Goal: Task Accomplishment & Management: Complete application form

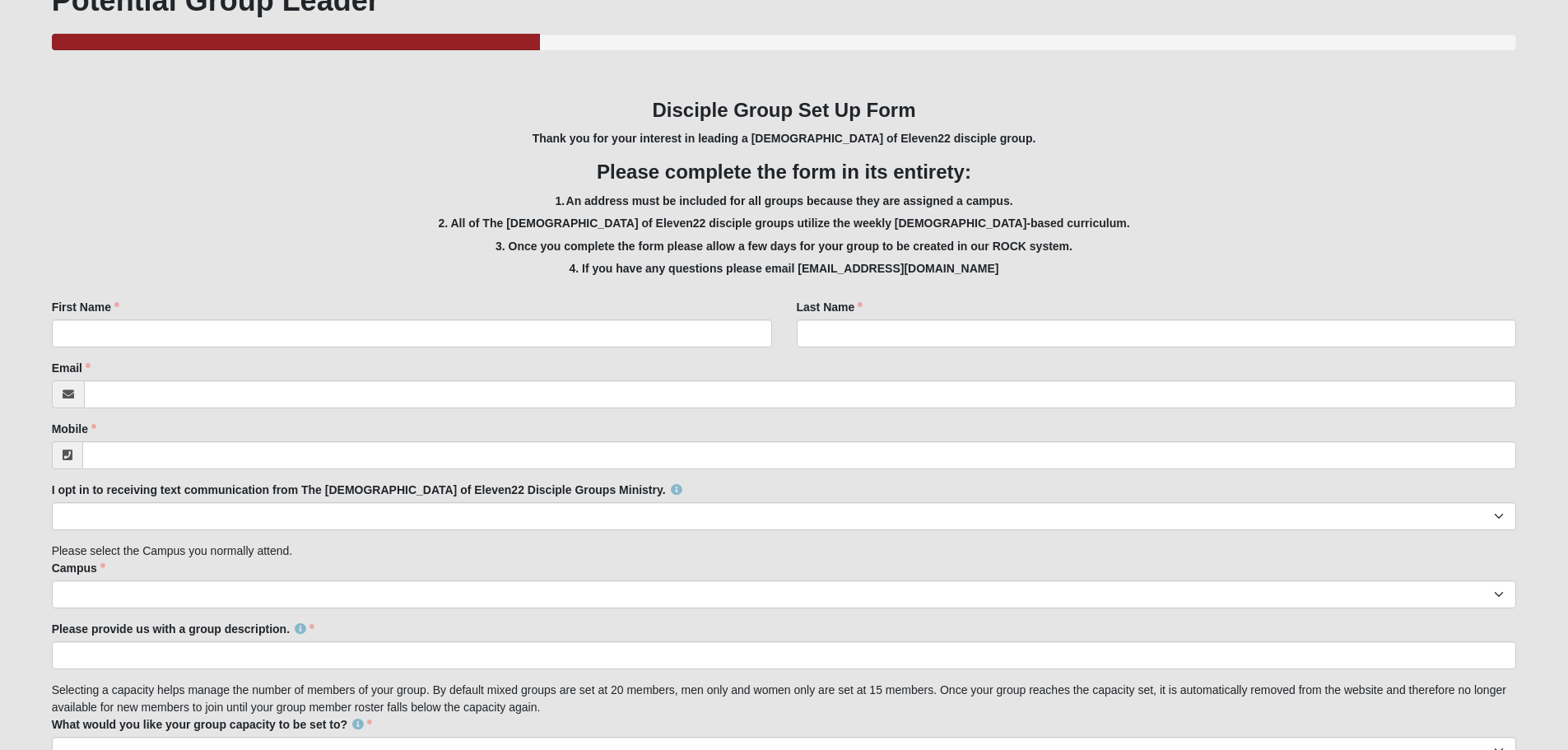
scroll to position [247, 0]
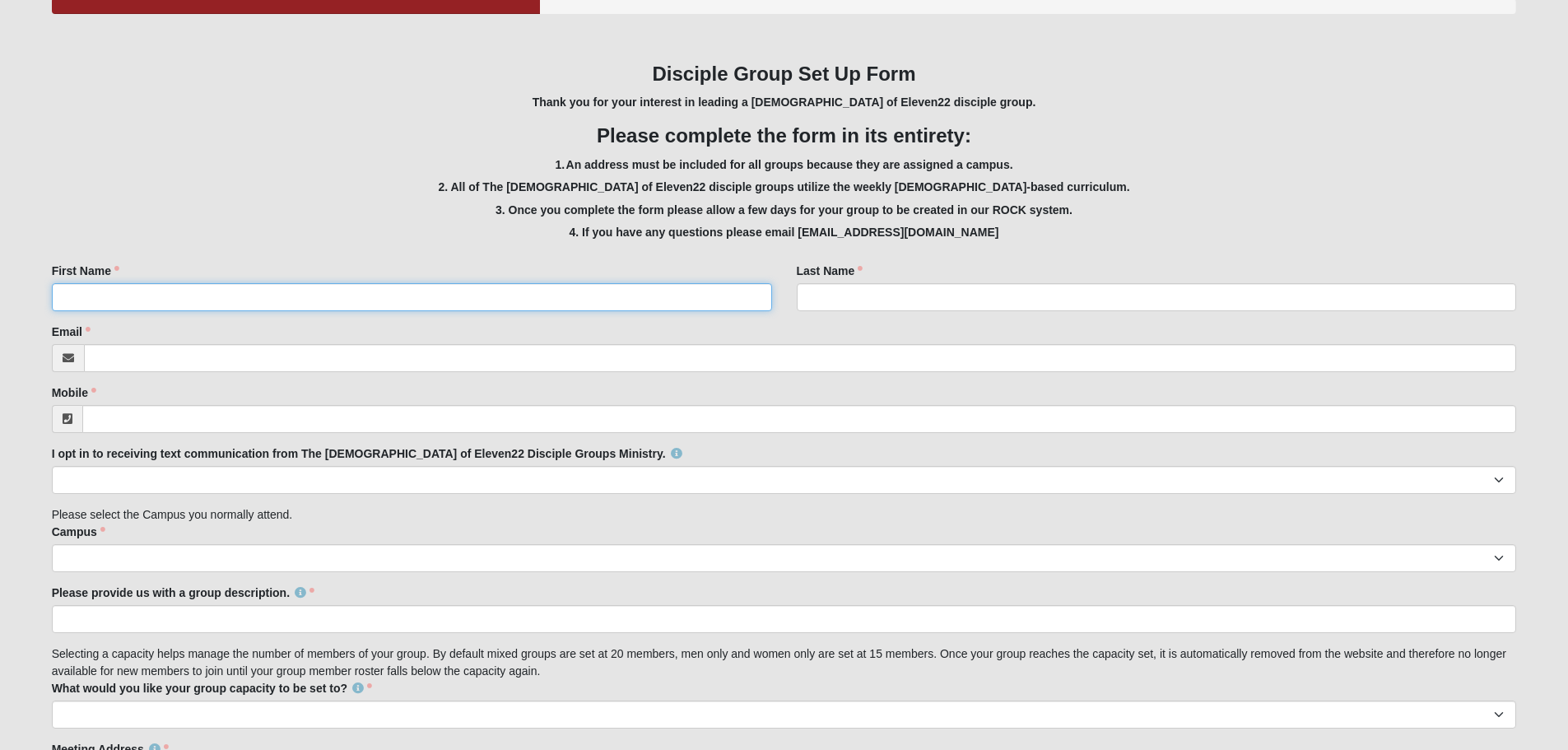
click at [135, 292] on input "First Name" at bounding box center [411, 297] width 720 height 28
type input "[PERSON_NAME]"
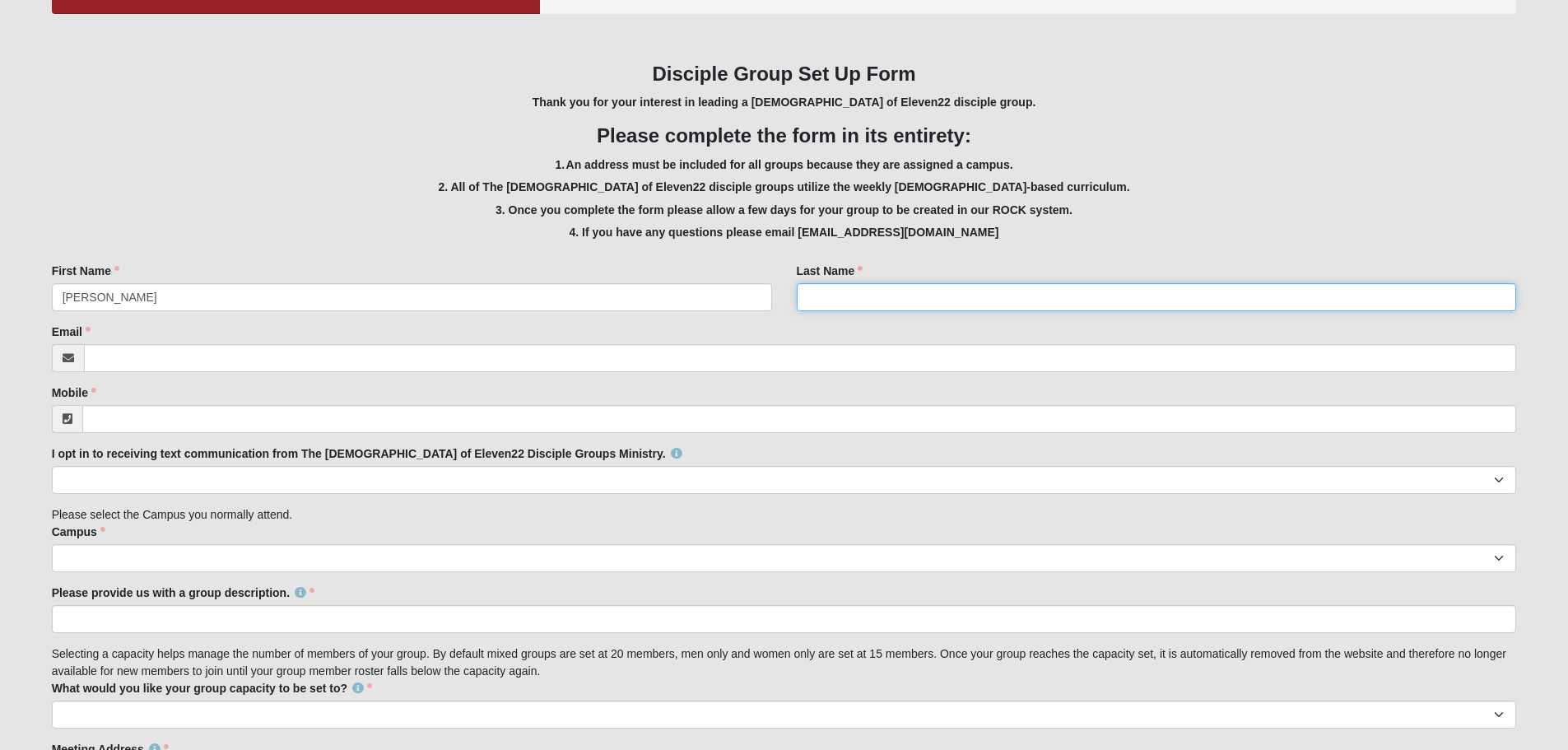
click at [843, 301] on input "Last Name" at bounding box center [1157, 297] width 720 height 28
type input "[PERSON_NAME]"
click at [226, 361] on input "Email" at bounding box center [800, 358] width 1433 height 28
type input "[EMAIL_ADDRESS][DOMAIN_NAME]"
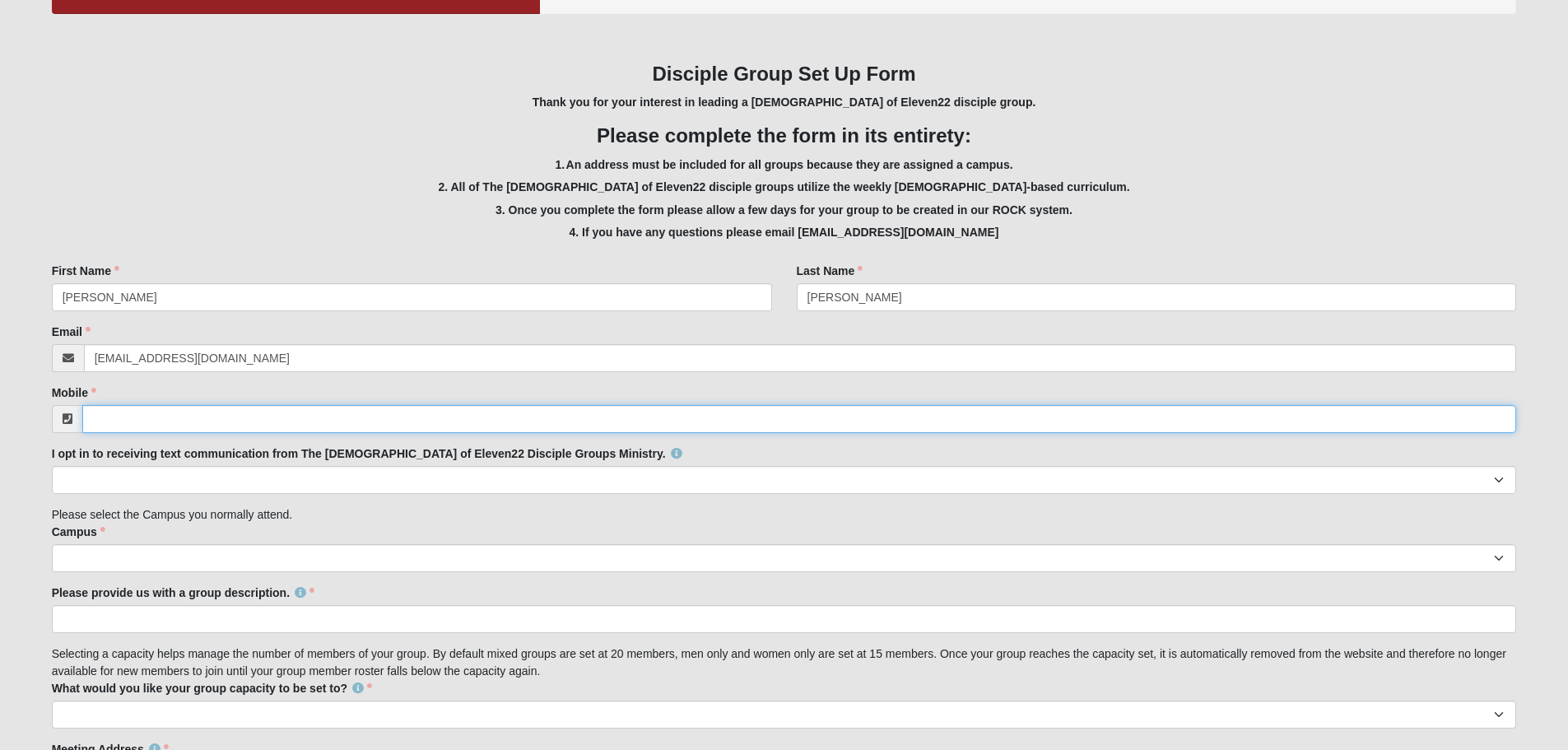
type input "9047287028"
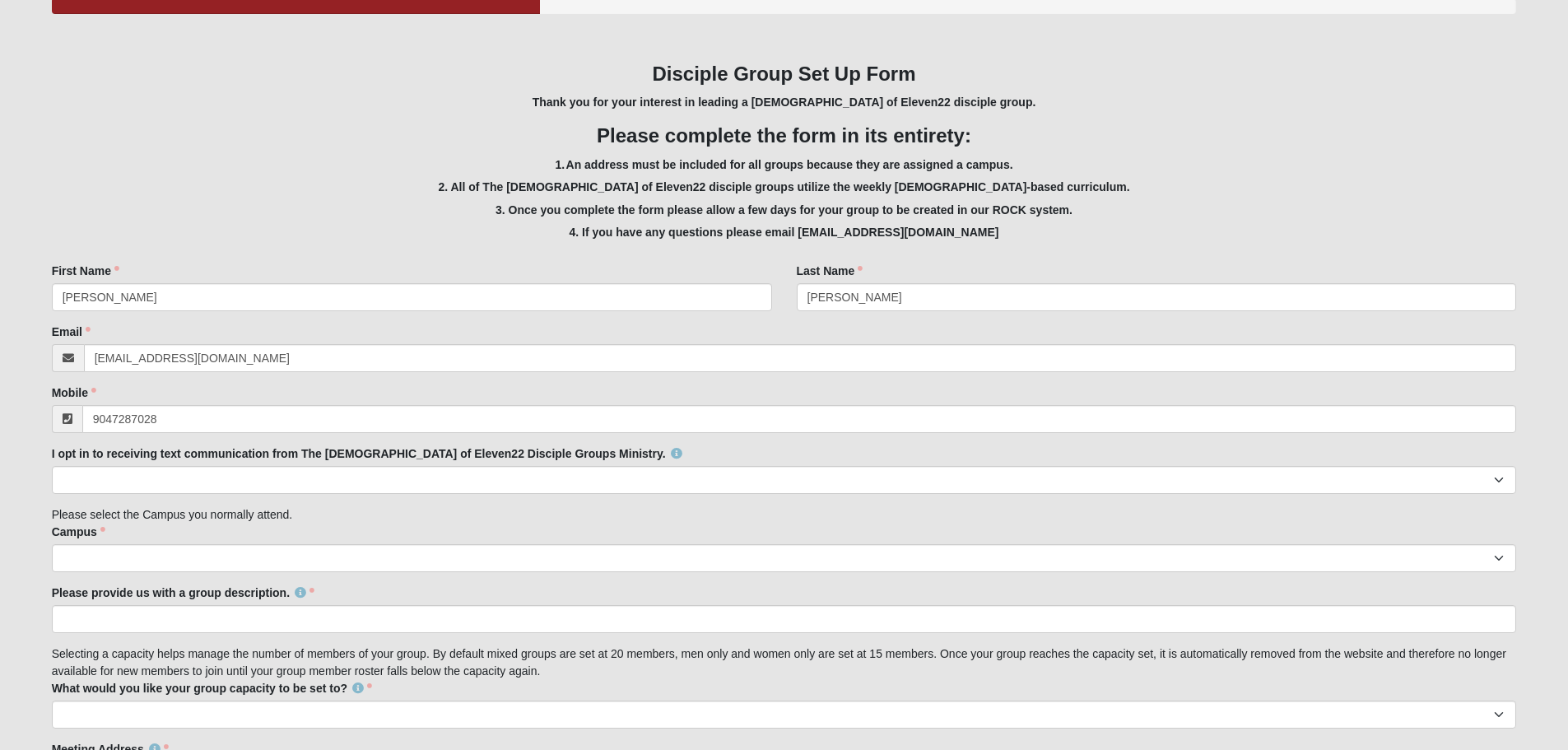
type input "[STREET_ADDRESS][PERSON_NAME]"
type input "[PHONE_NUMBER]"
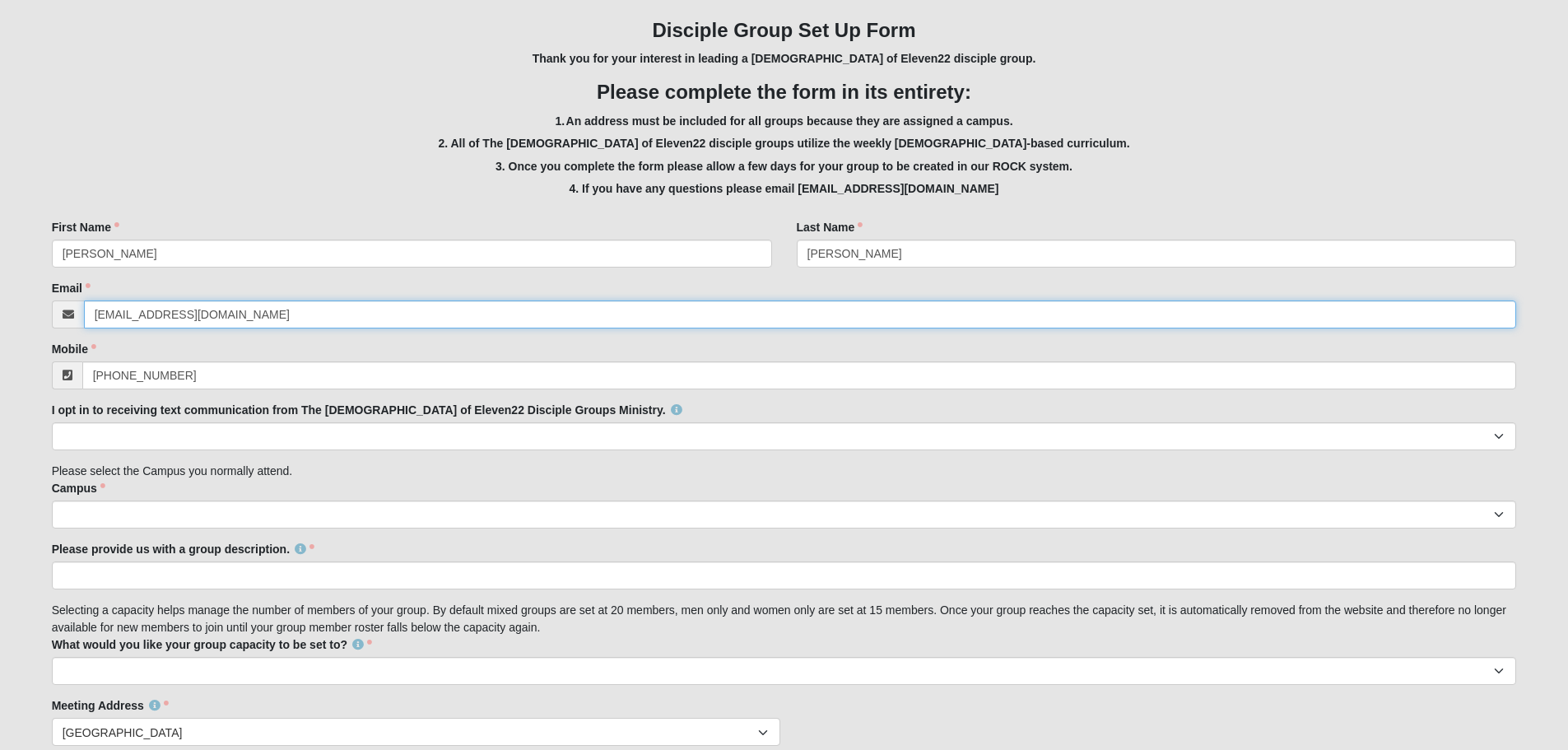
scroll to position [329, 0]
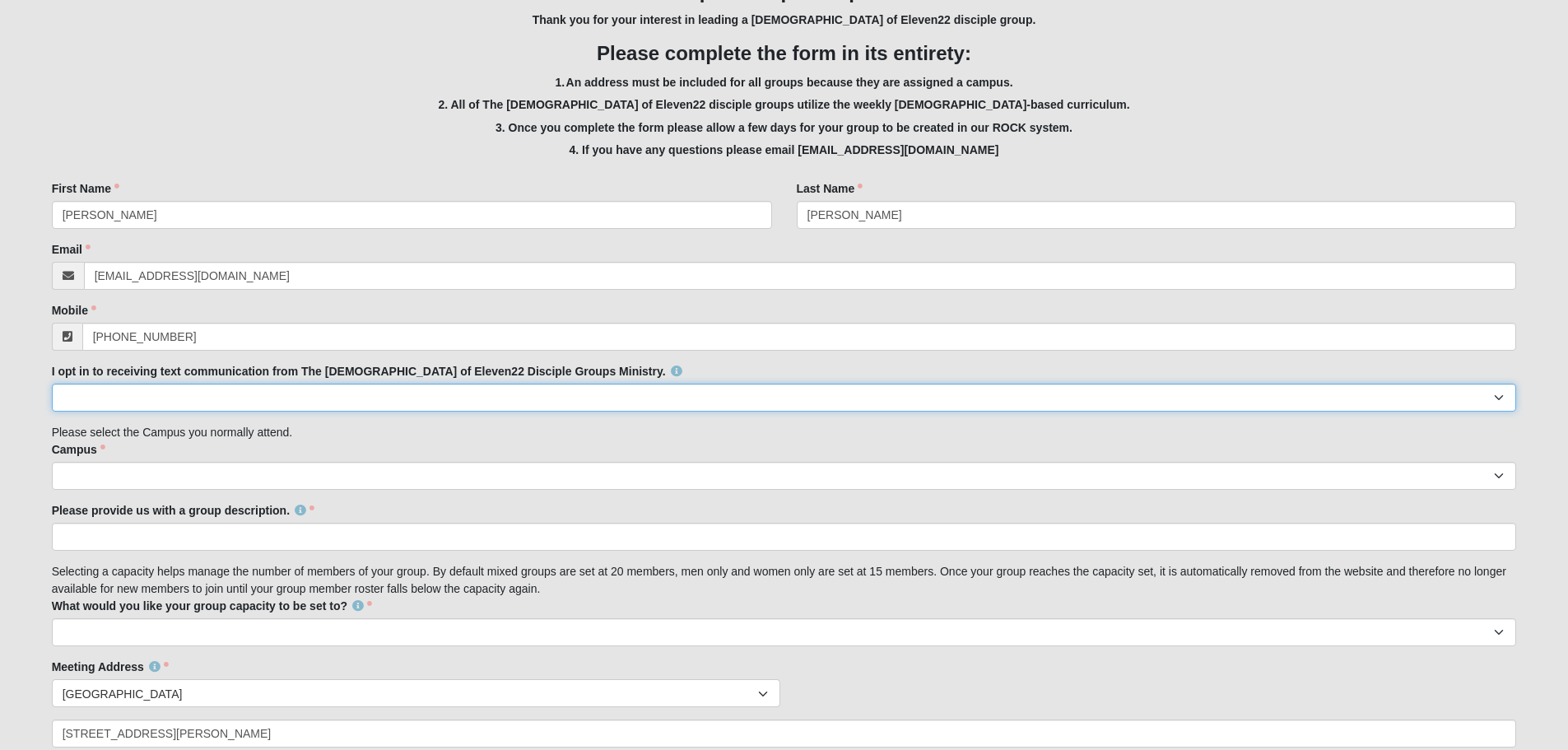
click at [165, 399] on select "Yes No" at bounding box center [784, 397] width 1465 height 28
select select "Yes"
click at [52, 383] on select "Yes No" at bounding box center [784, 397] width 1465 height 28
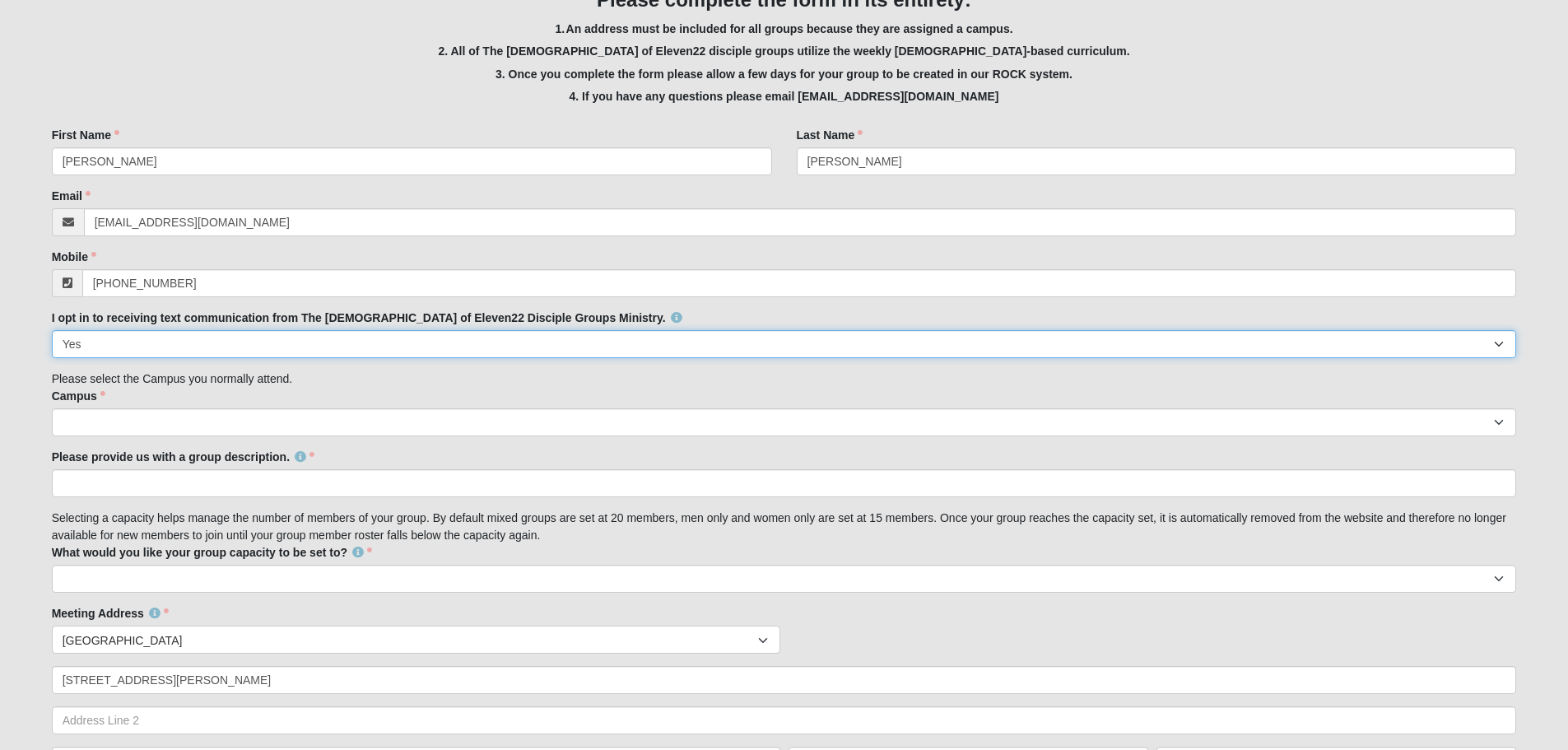
scroll to position [411, 0]
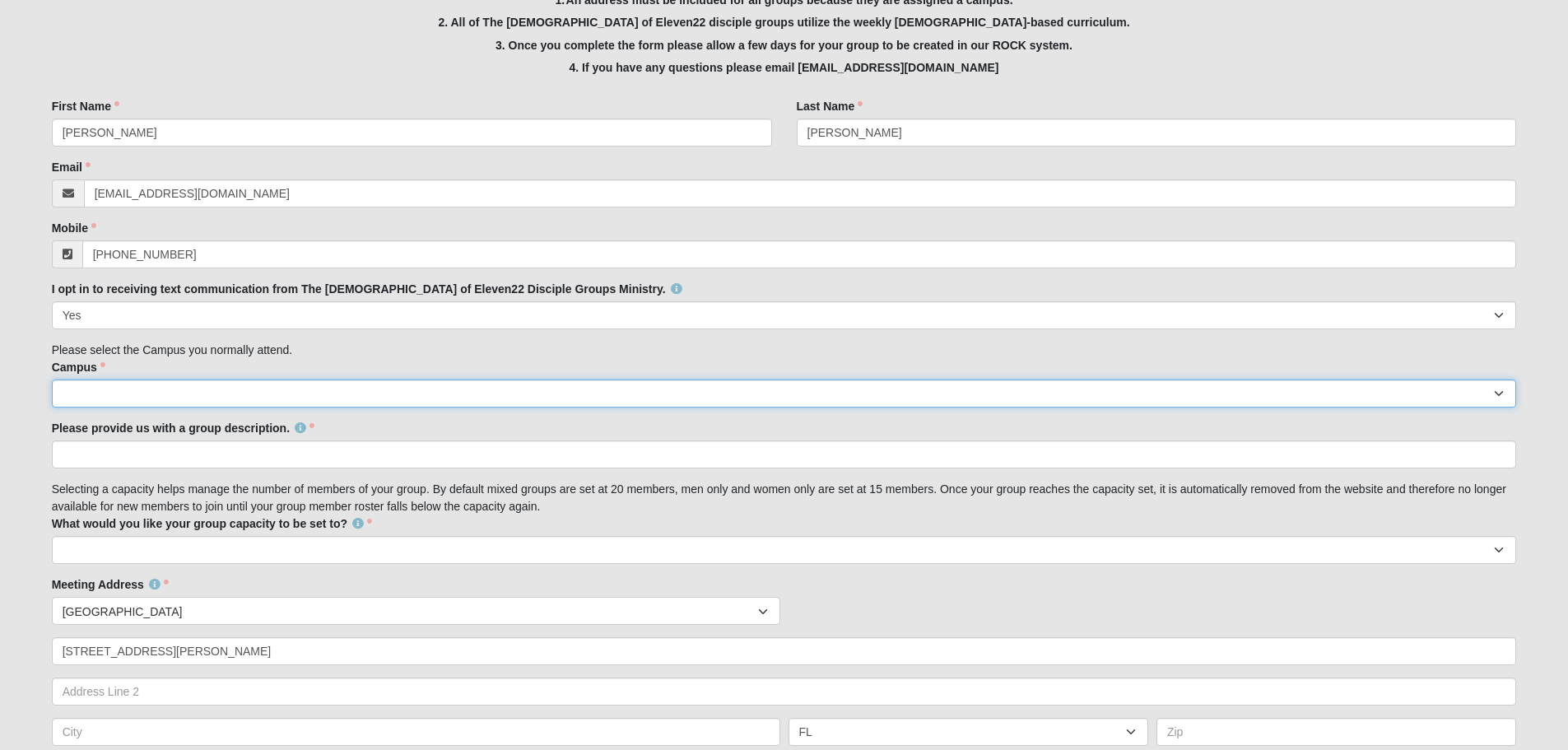
click at [140, 392] on select "Arlington Baymeadows Eleven22 Online Fleming Island Jesup Mandarin North Jax Or…" at bounding box center [784, 393] width 1465 height 28
select select "4"
click at [52, 379] on select "Arlington Baymeadows Eleven22 Online Fleming Island Jesup Mandarin North Jax Or…" at bounding box center [784, 393] width 1465 height 28
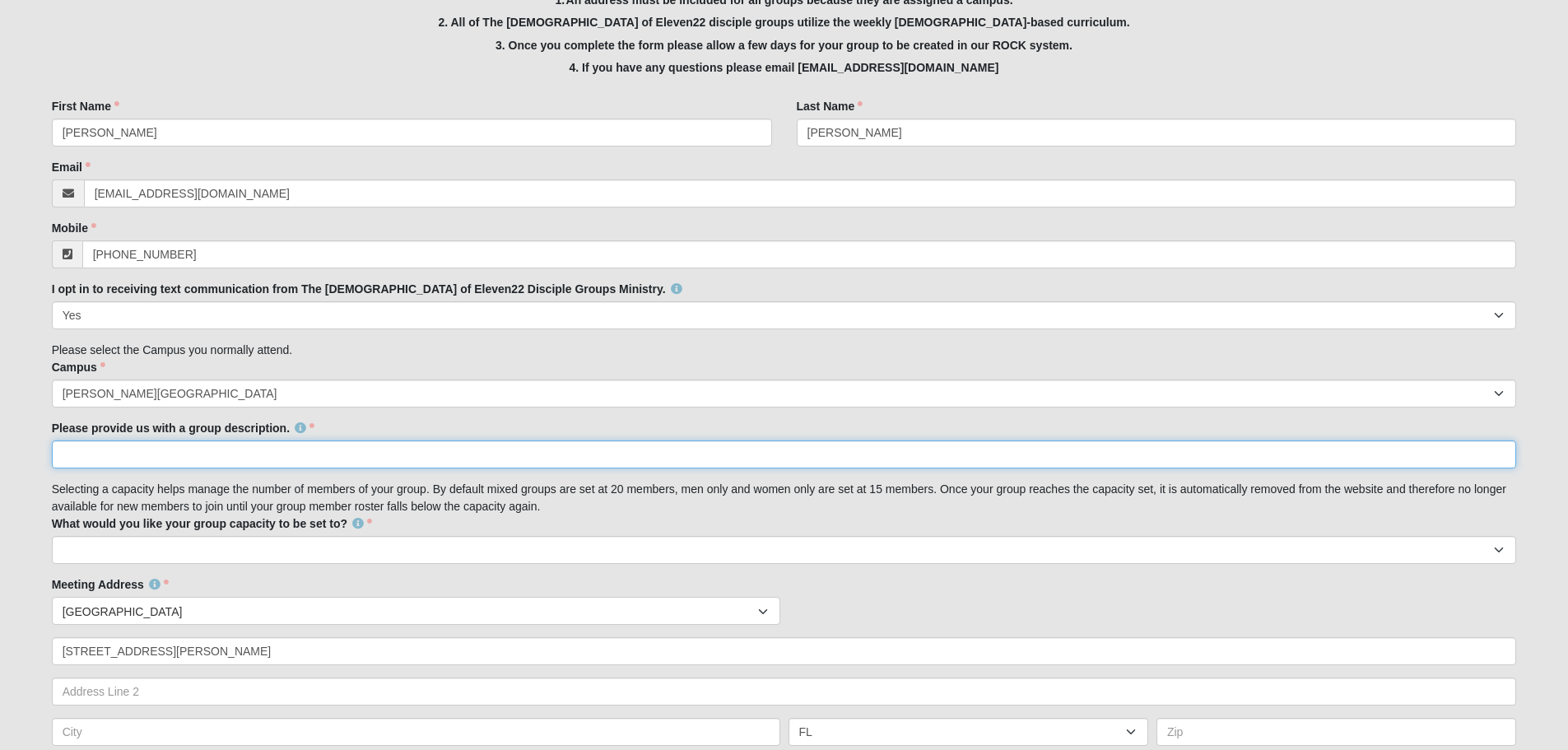
click at [151, 458] on input "Please provide us with a group description." at bounding box center [784, 454] width 1465 height 28
type input "F"
type input "Mixed group, special needs adults and children are welcome"
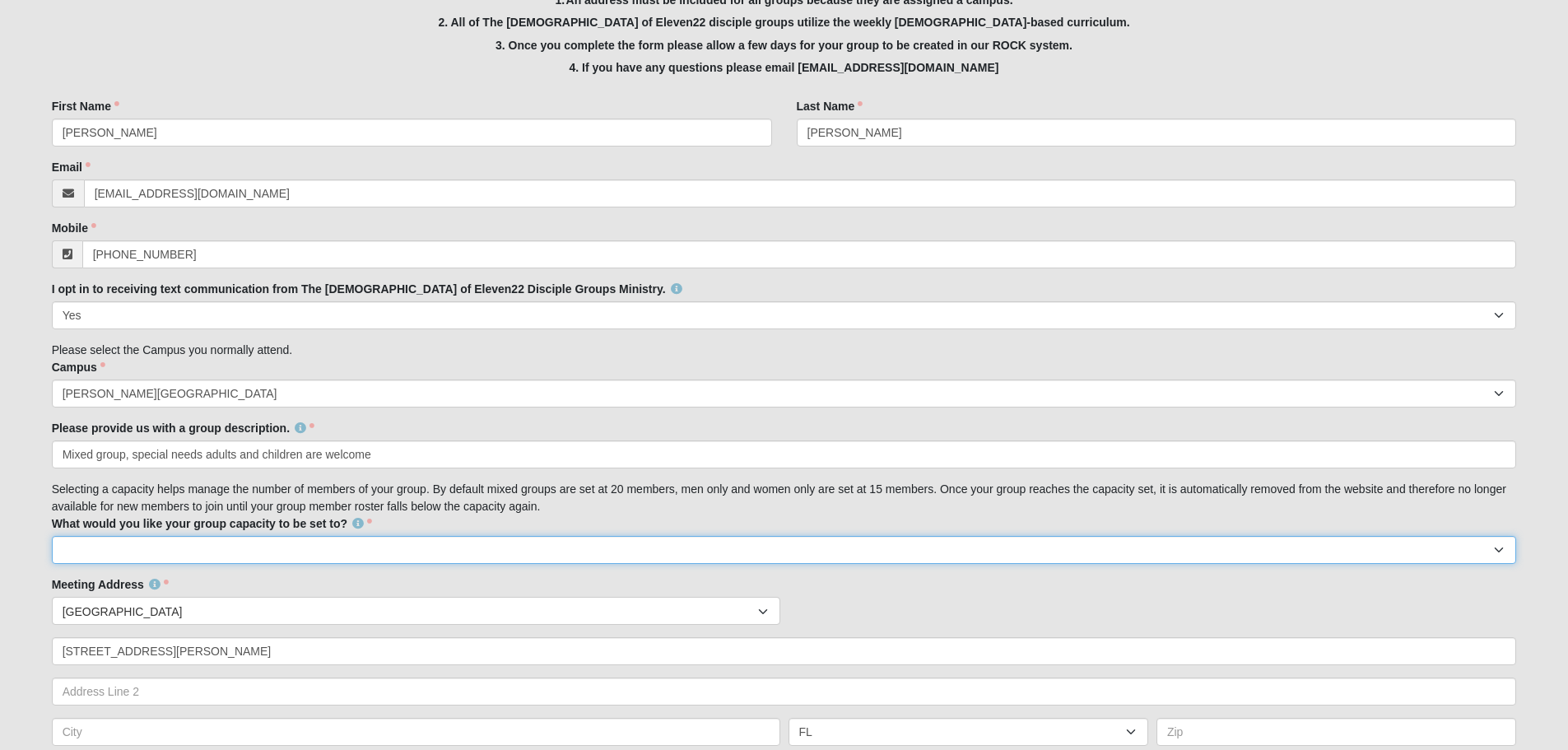
click at [68, 553] on select "10 15 20 25" at bounding box center [784, 549] width 1465 height 28
select select "15"
click at [52, 536] on select "10 15 20 25" at bounding box center [784, 549] width 1465 height 28
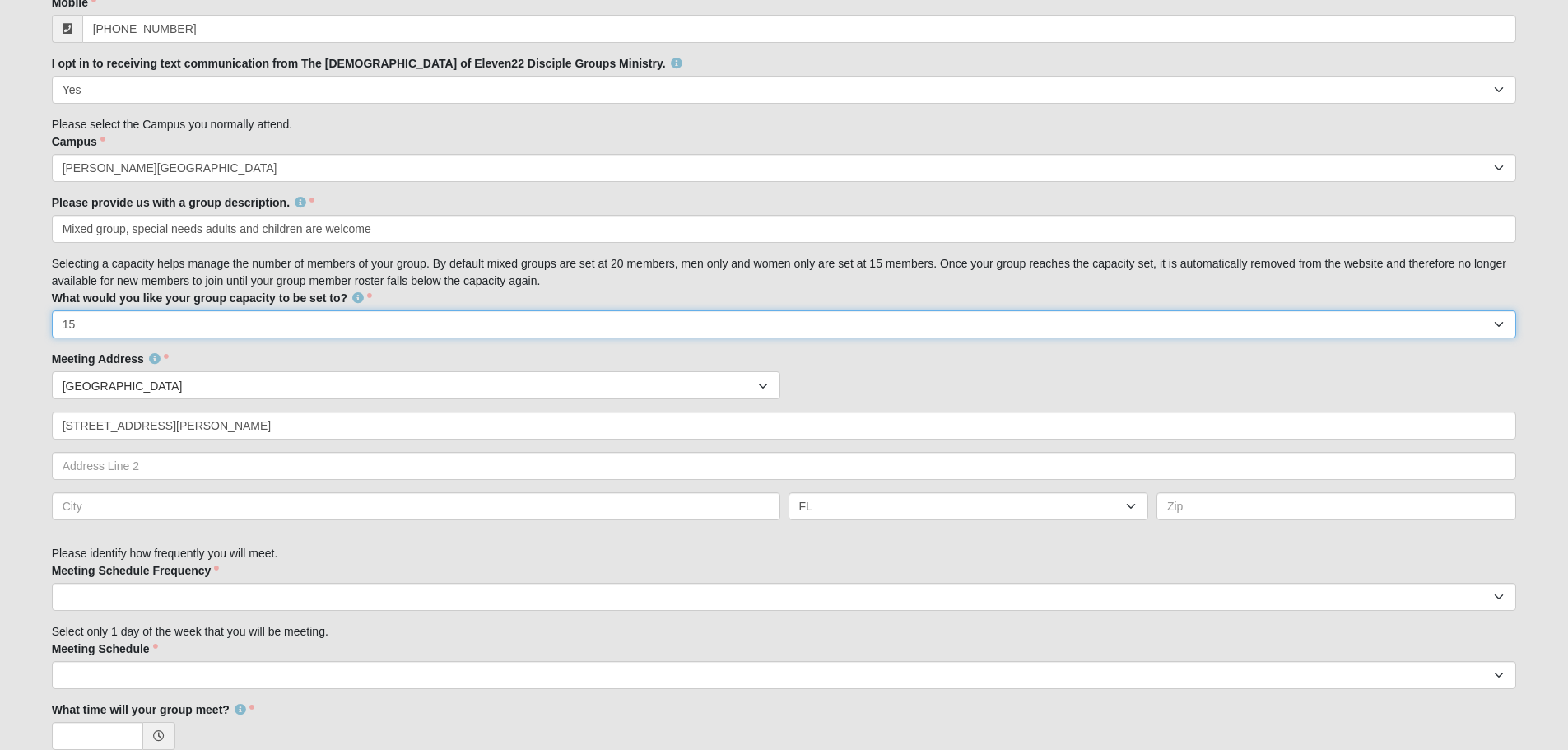
scroll to position [659, 0]
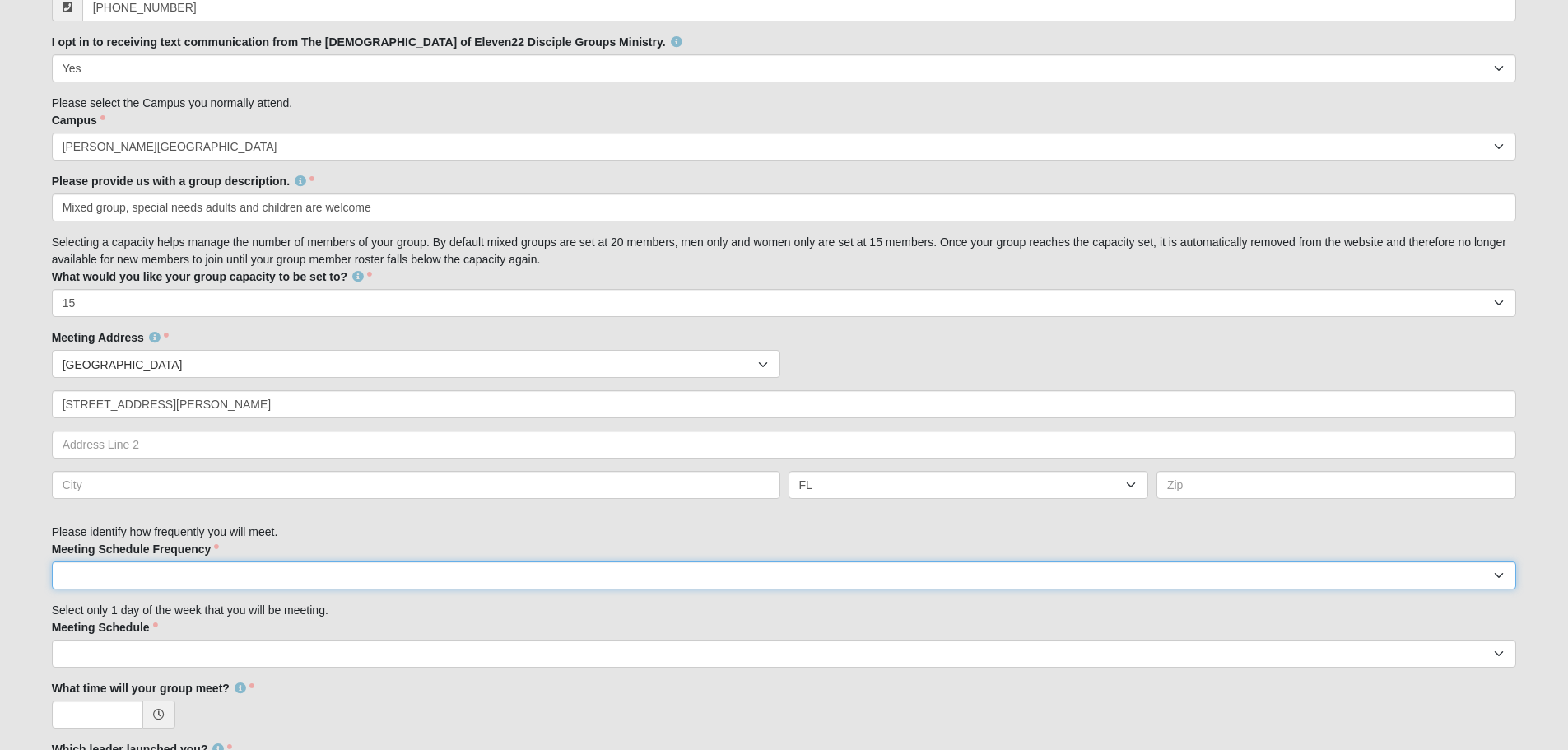
click at [81, 570] on select "weekly biweekly monthly" at bounding box center [784, 575] width 1465 height 28
select select "weekly"
click at [52, 561] on select "weekly biweekly monthly" at bounding box center [784, 575] width 1465 height 28
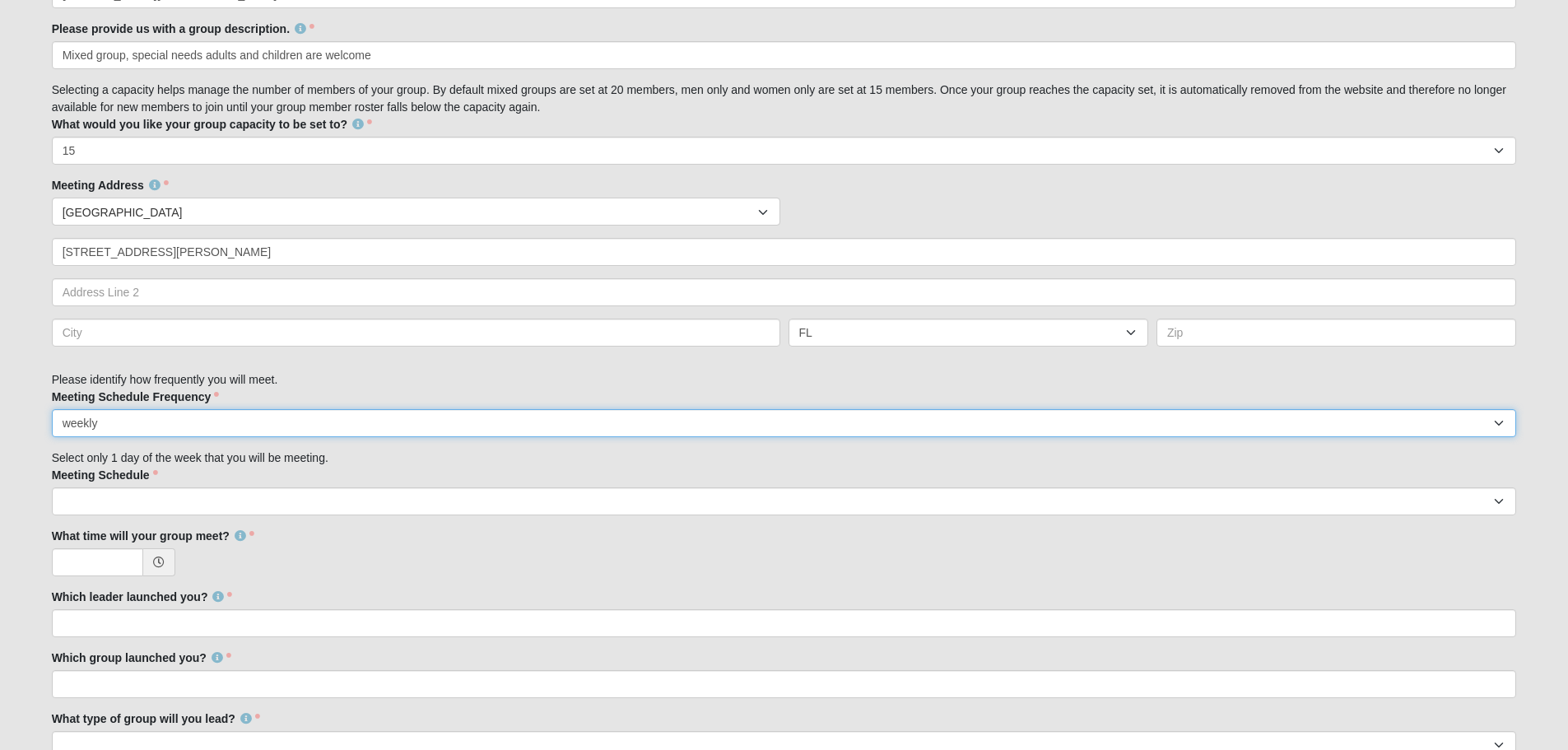
scroll to position [824, 0]
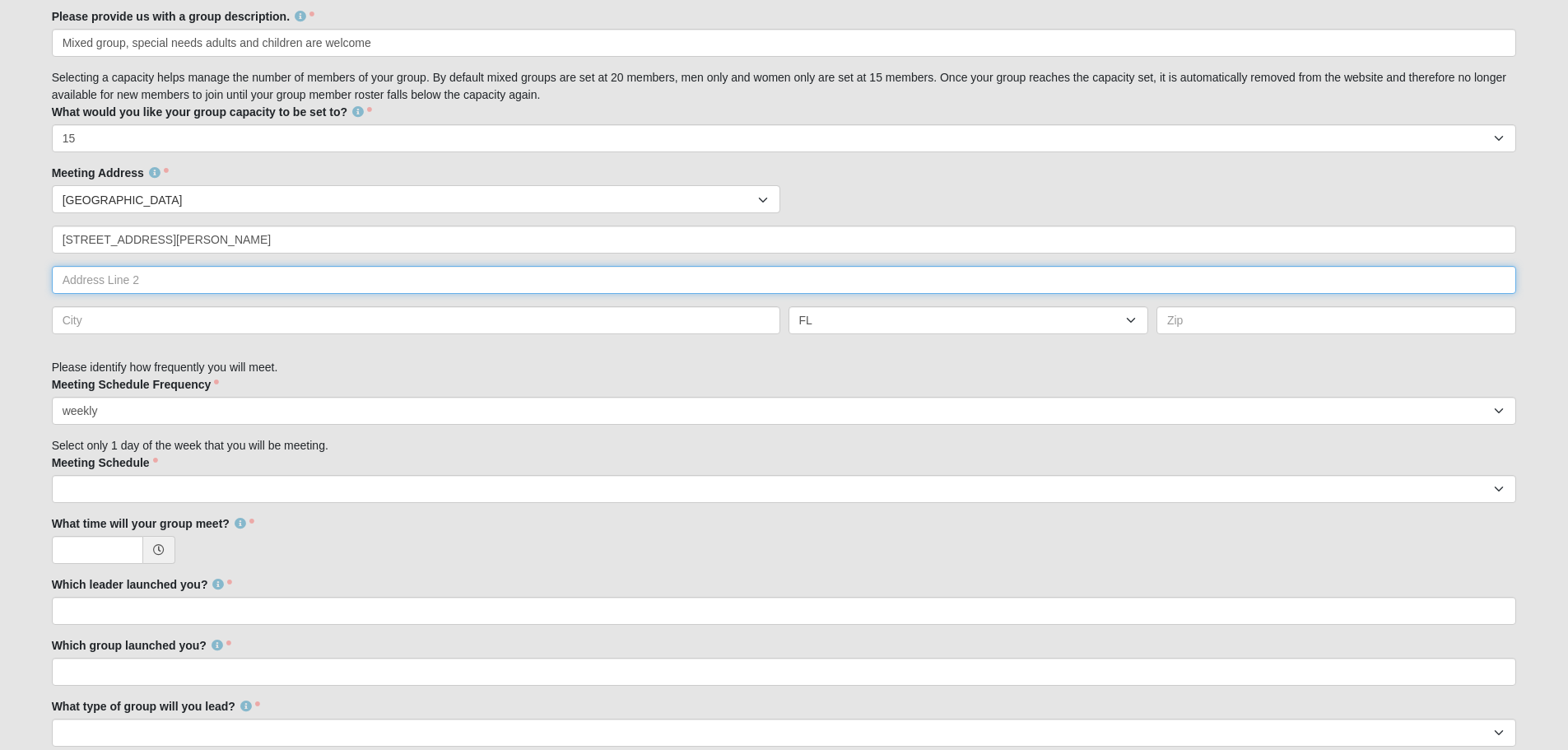
click at [105, 280] on input "text" at bounding box center [784, 279] width 1465 height 28
type input "5"
click at [115, 325] on input "text" at bounding box center [415, 320] width 729 height 28
type input "[GEOGRAPHIC_DATA]"
type input "32068"
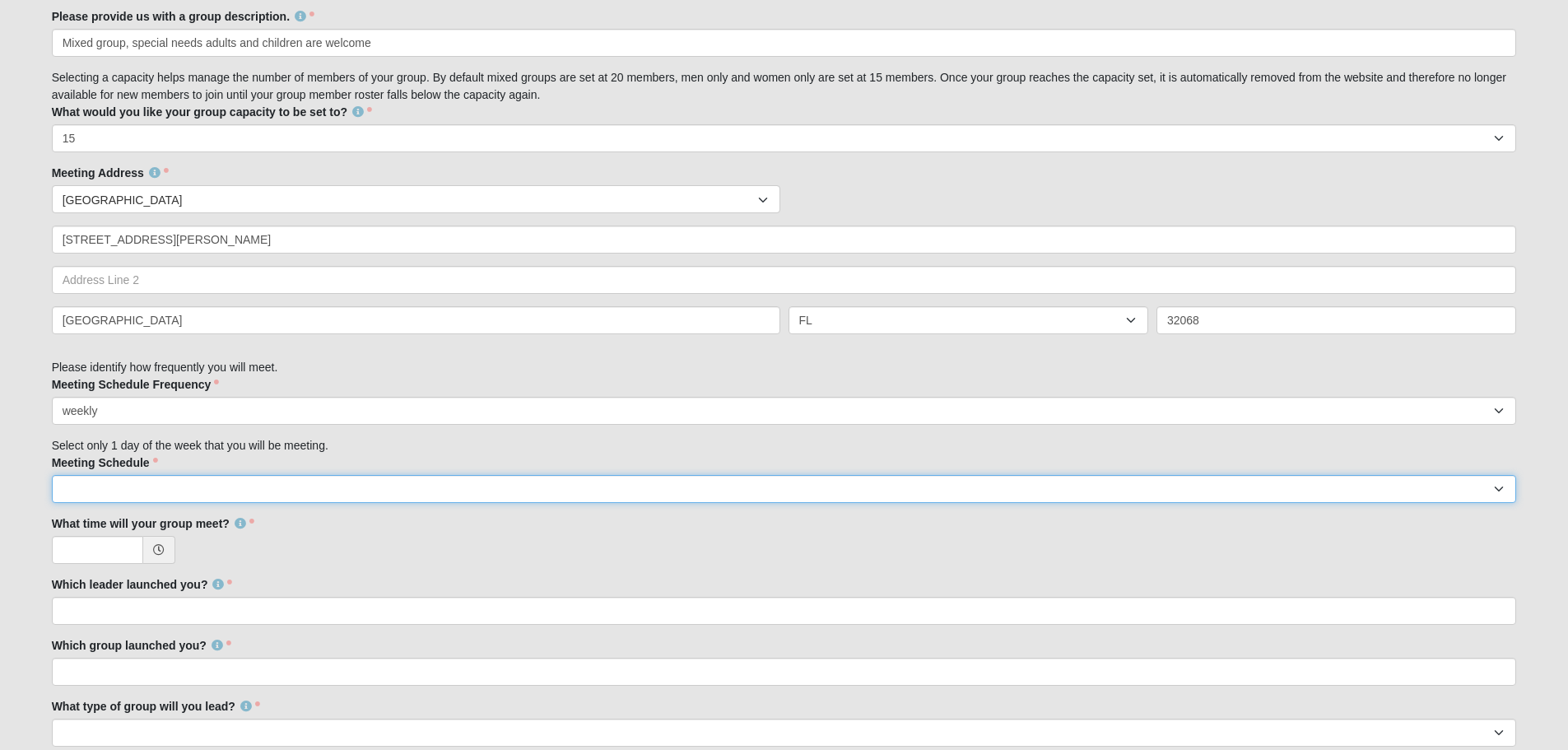
click at [117, 483] on select "Monday Tuesday Wednesday Thursday Friday Saturday Sunday" at bounding box center [784, 488] width 1465 height 28
select select "2"
click at [52, 475] on select "Monday Tuesday Wednesday Thursday Friday Saturday Sunday" at bounding box center [784, 488] width 1465 height 28
click at [116, 554] on input "What time will your group meet?" at bounding box center [97, 549] width 91 height 28
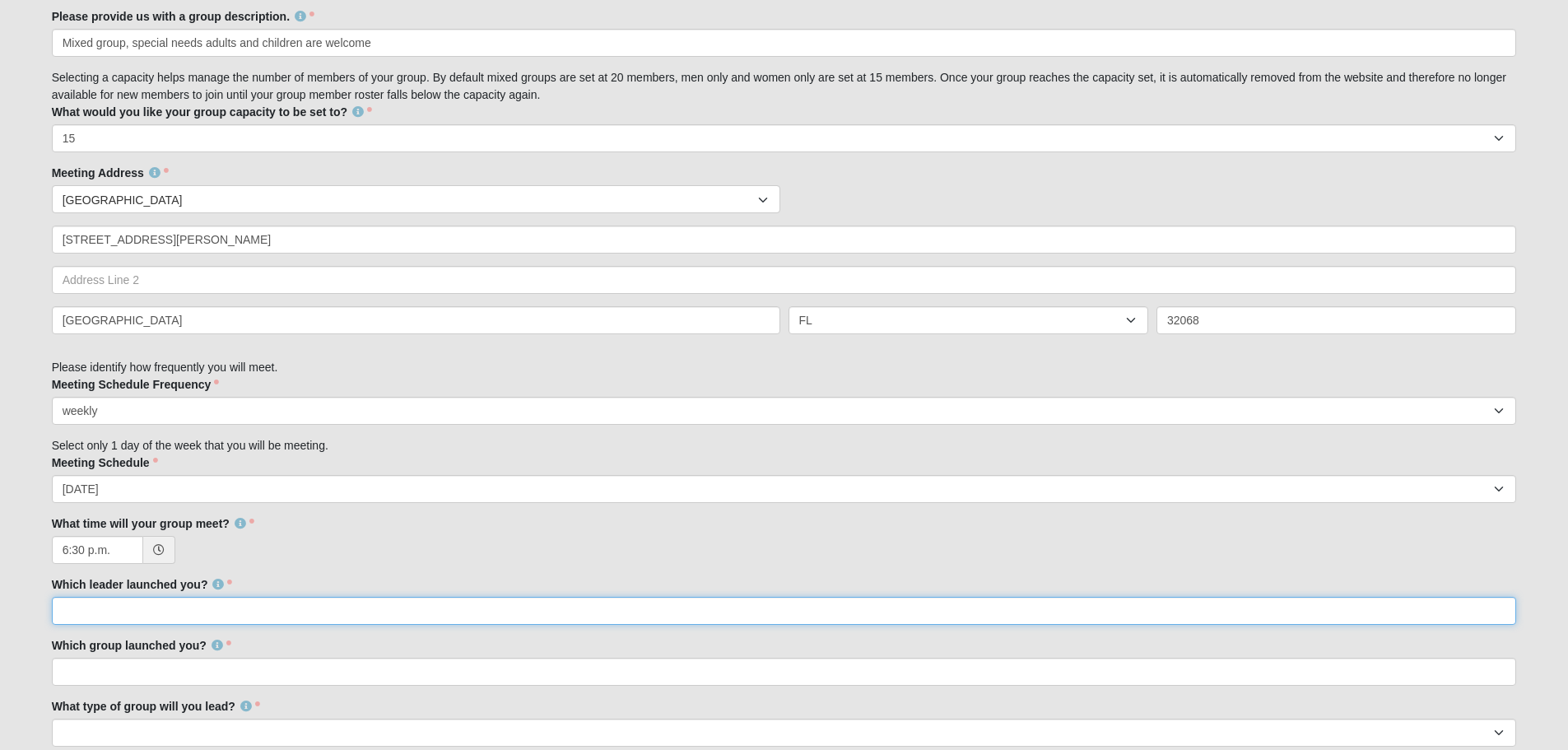
type input "6:30 PM"
click at [109, 607] on input "Which leader launched you?" at bounding box center [784, 610] width 1465 height 28
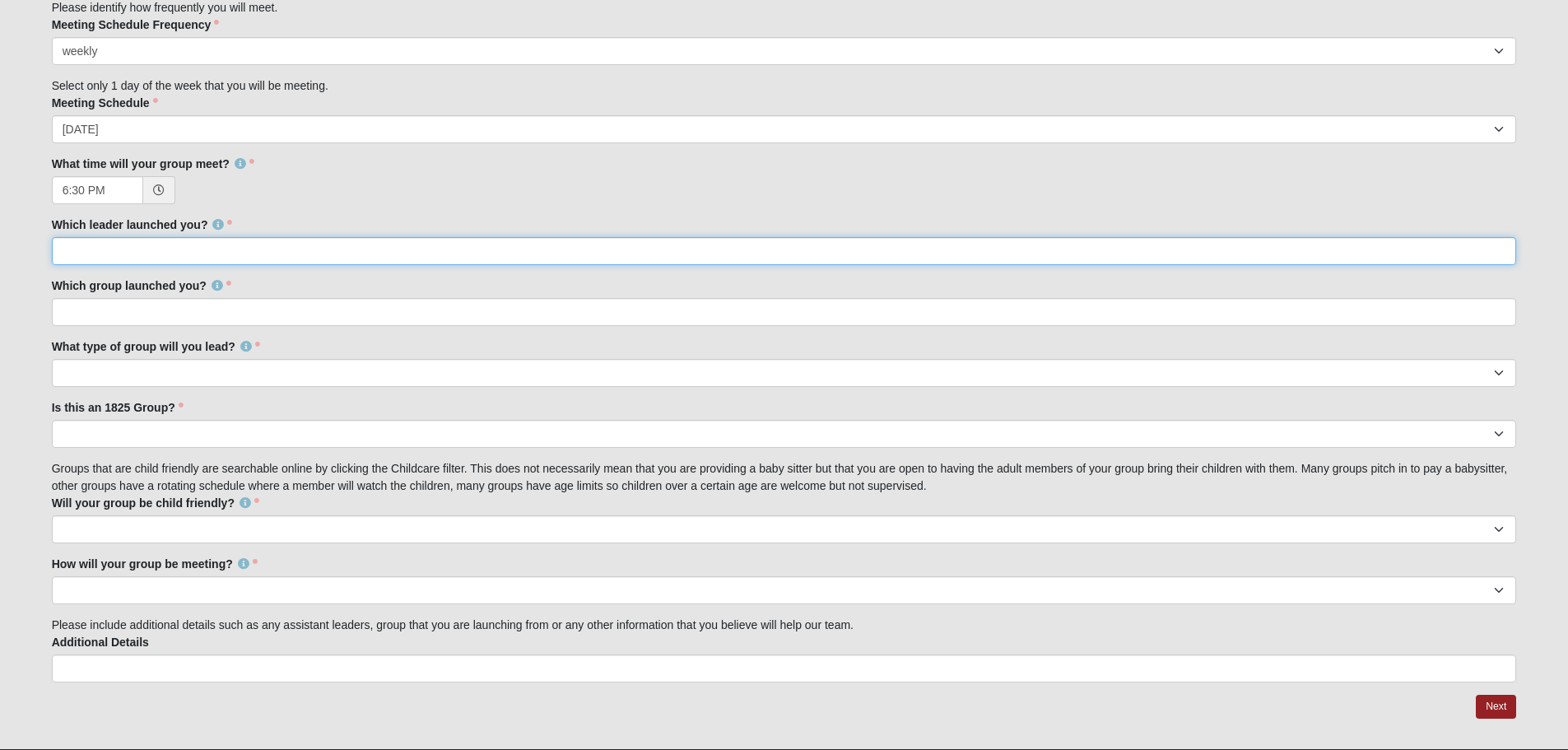
scroll to position [1224, 0]
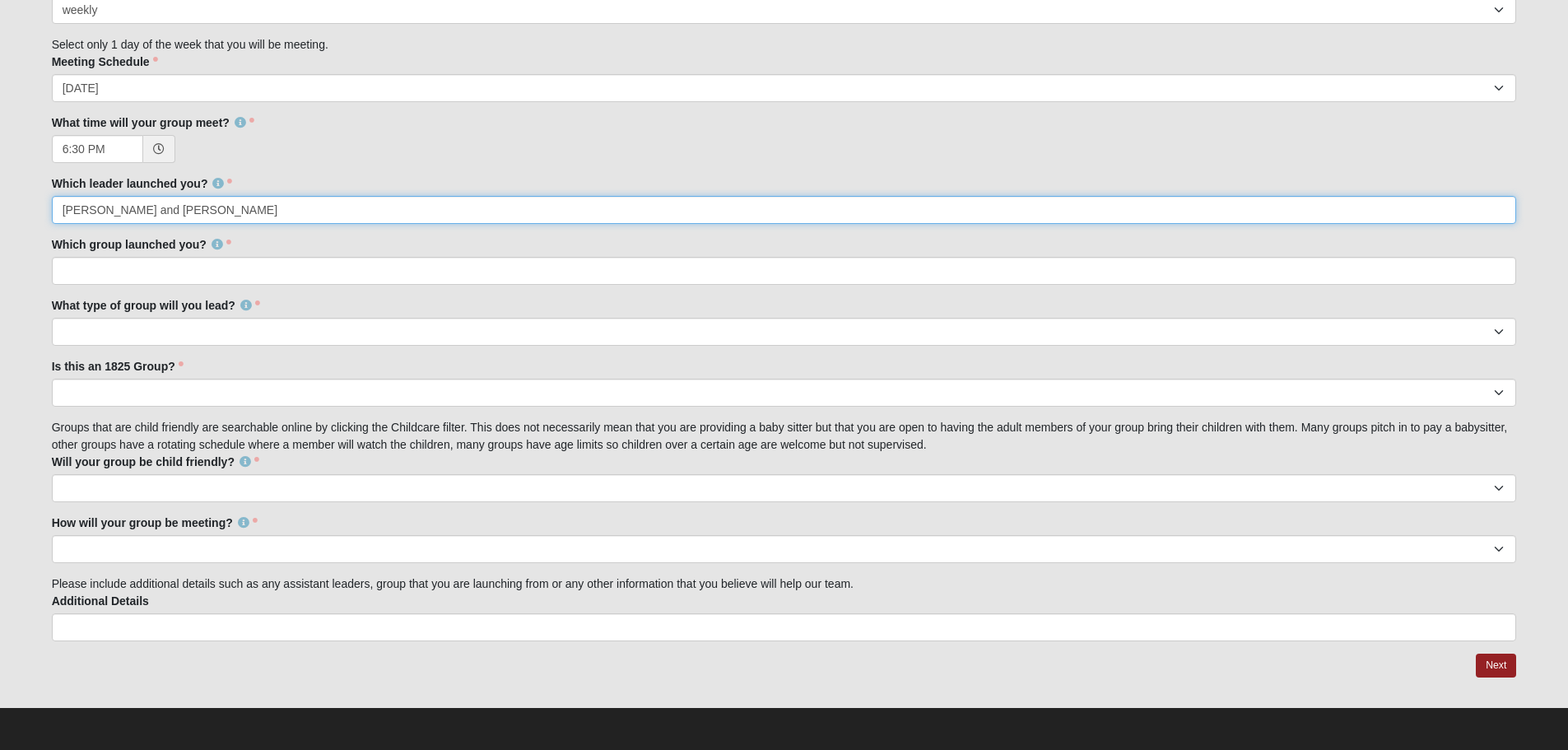
type input "[PERSON_NAME] and [PERSON_NAME]"
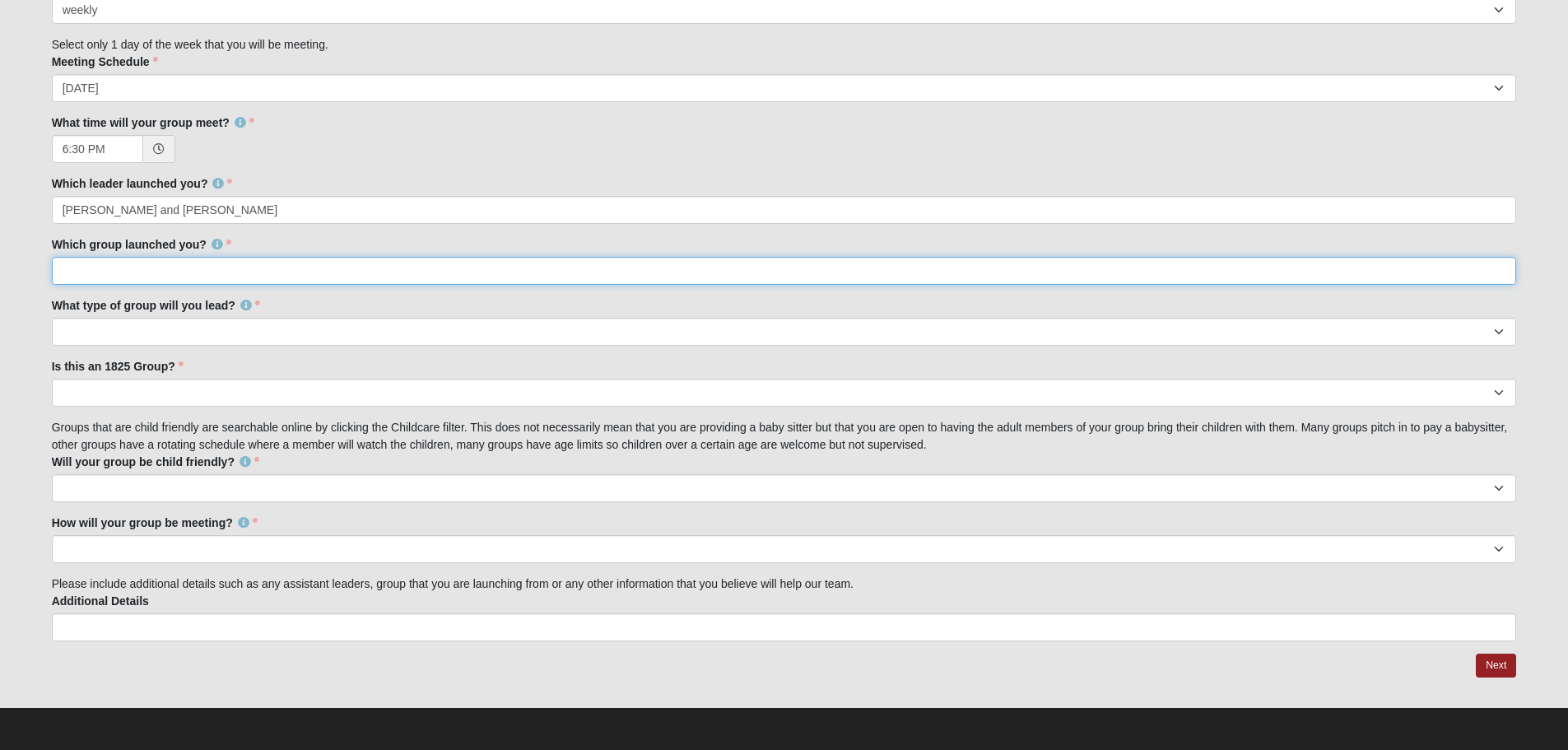
click at [114, 271] on input "Which group launched you?" at bounding box center [784, 270] width 1465 height 28
type input "Palatka family group"
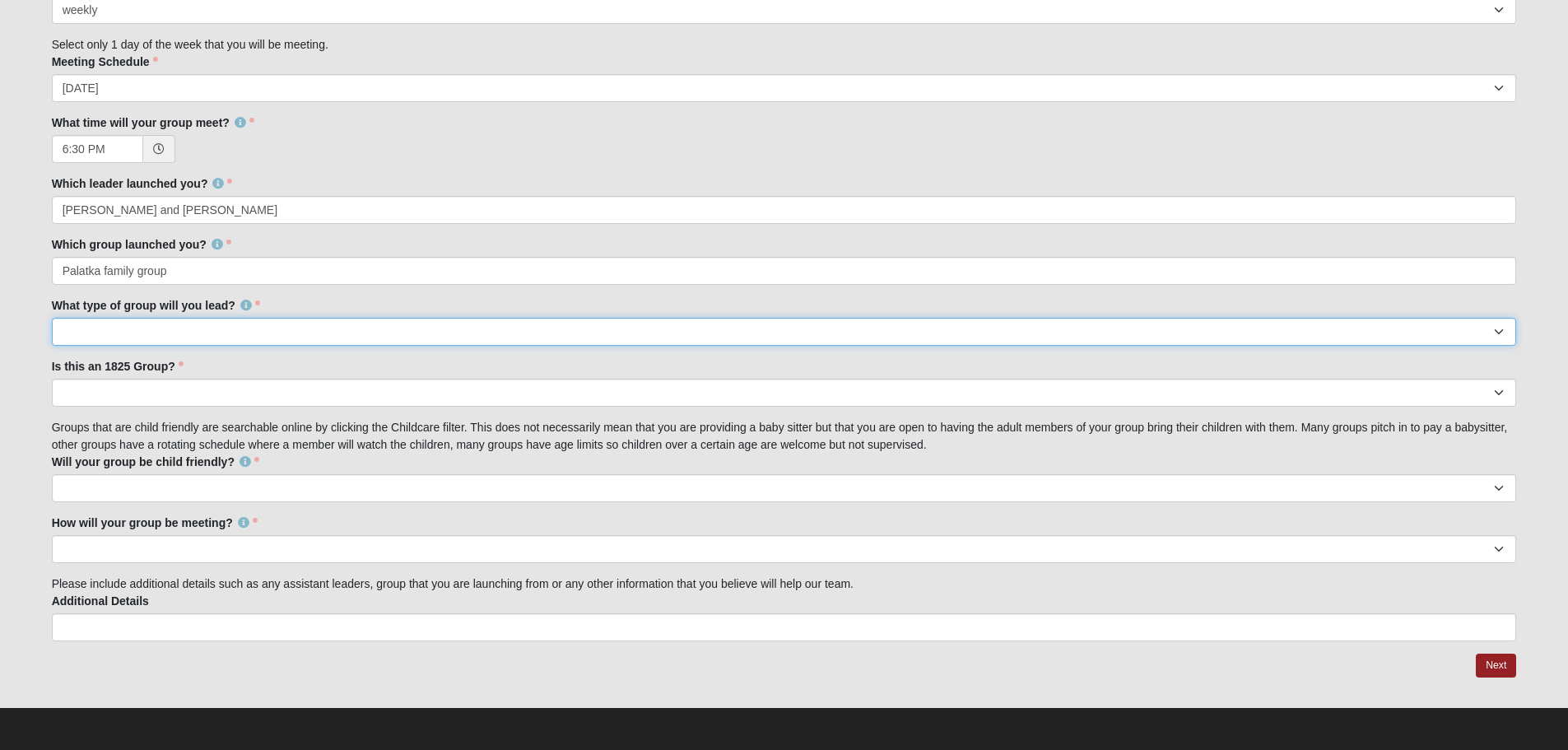
click at [104, 329] on select "Mens Womens Mixed" at bounding box center [784, 331] width 1465 height 28
select select "F4495B8B-2505-48FC-B608-747EED663011"
click at [52, 317] on select "Mens Womens Mixed" at bounding box center [784, 331] width 1465 height 28
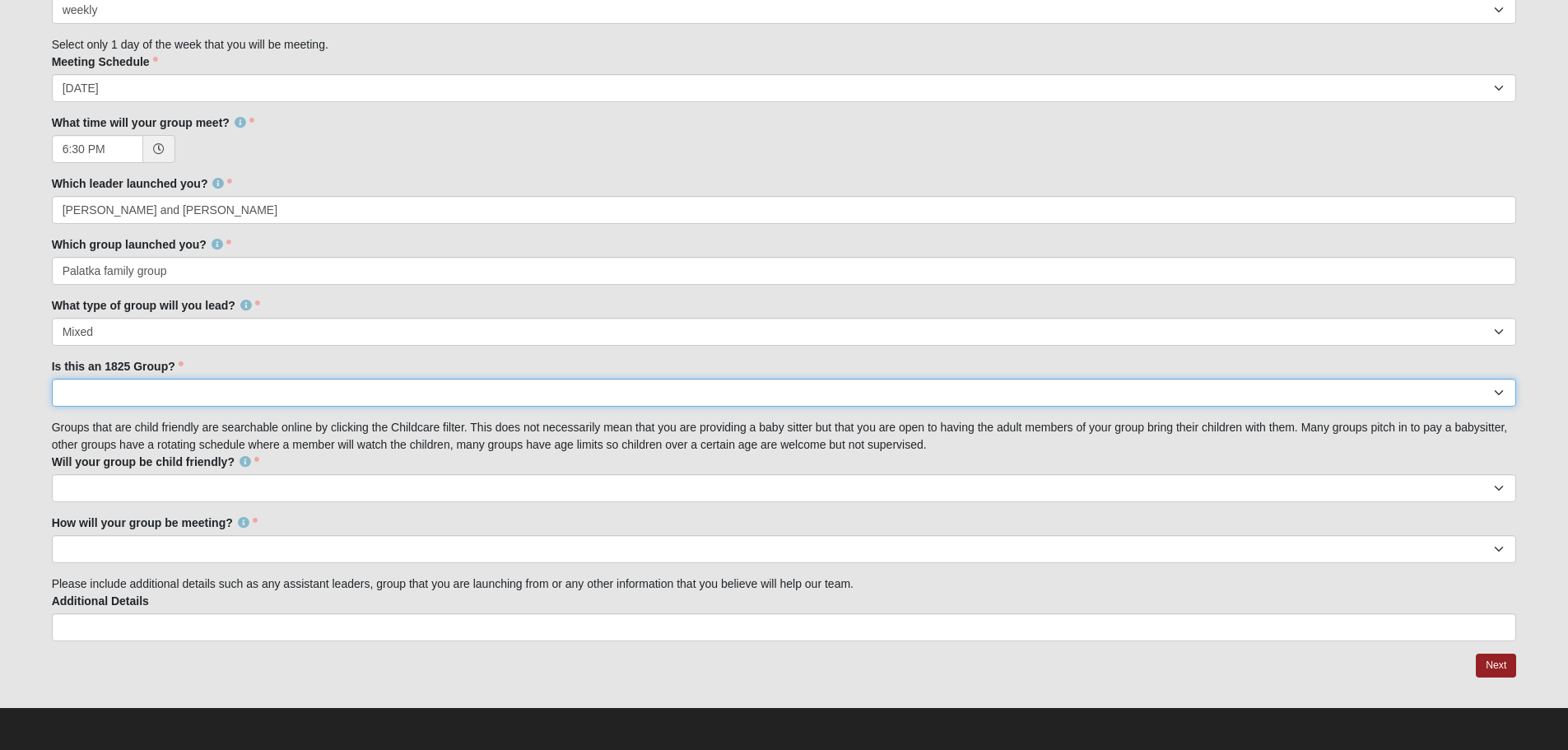
click at [124, 388] on select "No Yes" at bounding box center [784, 392] width 1465 height 28
select select "False"
click at [52, 378] on select "No Yes" at bounding box center [784, 392] width 1465 height 28
click at [92, 487] on select "No Yes" at bounding box center [784, 488] width 1465 height 28
select select "True"
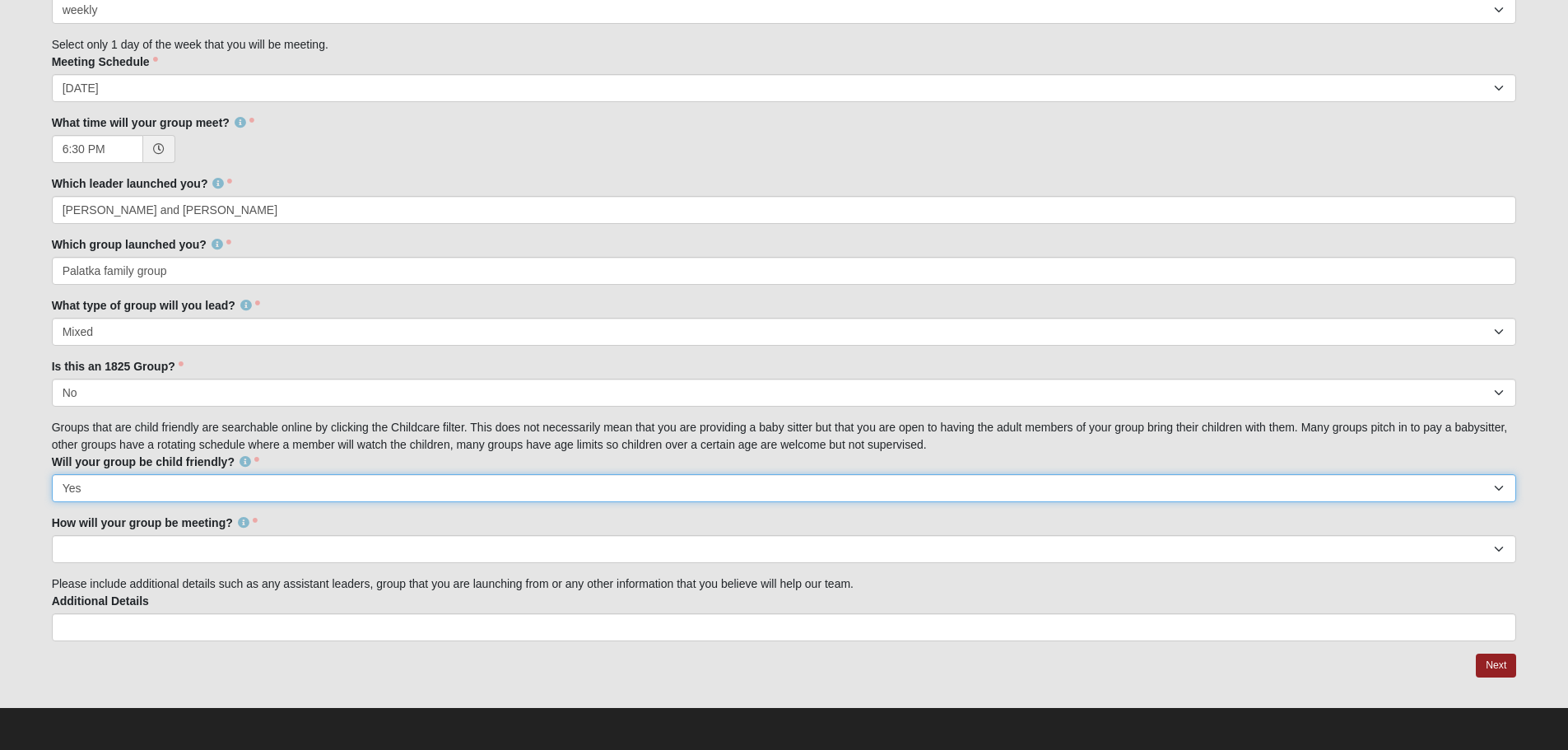
click at [52, 474] on select "No Yes" at bounding box center [784, 488] width 1465 height 28
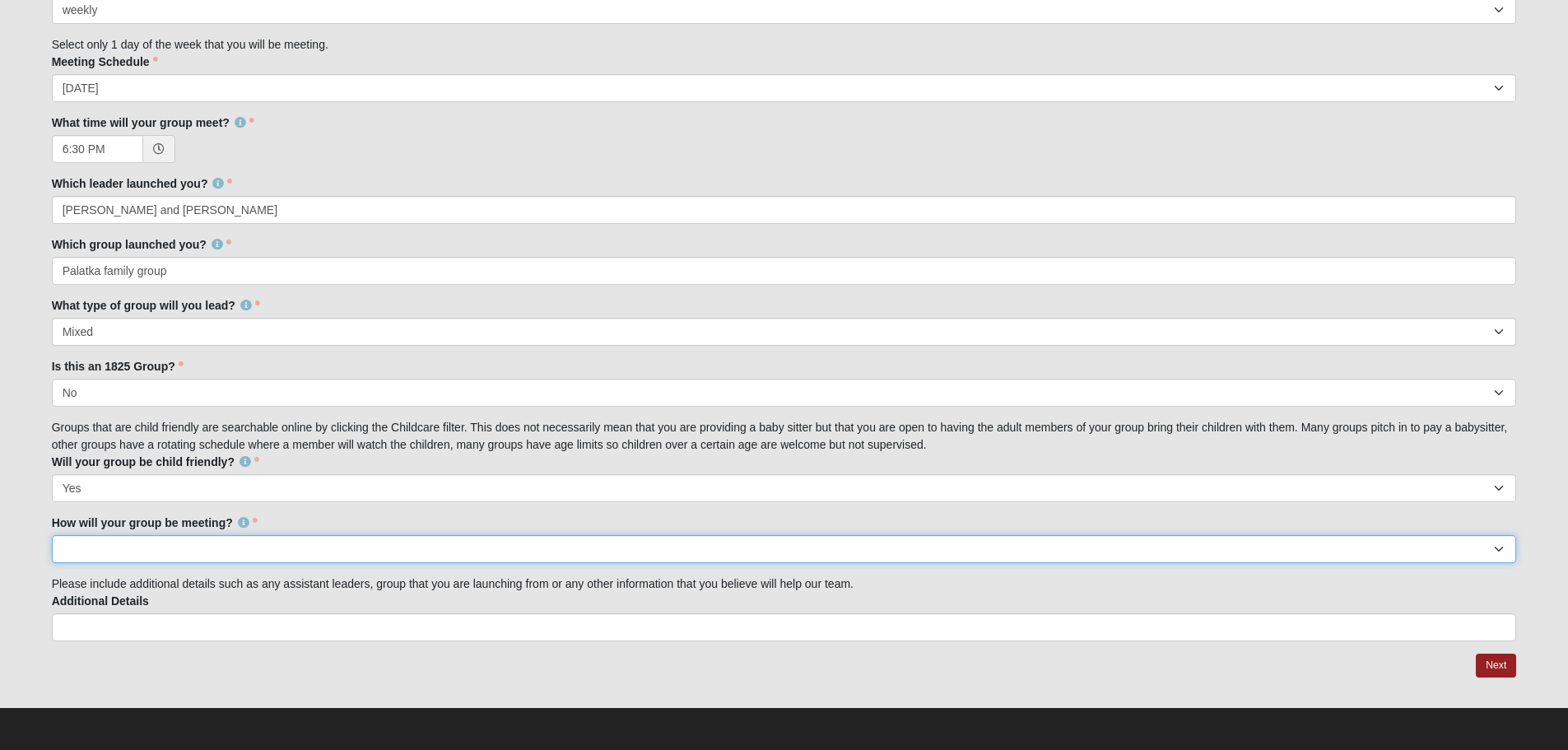
click at [137, 554] on select "In Person Virtual" at bounding box center [784, 549] width 1465 height 28
select select "1596"
click at [52, 535] on select "In Person Virtual" at bounding box center [784, 549] width 1465 height 28
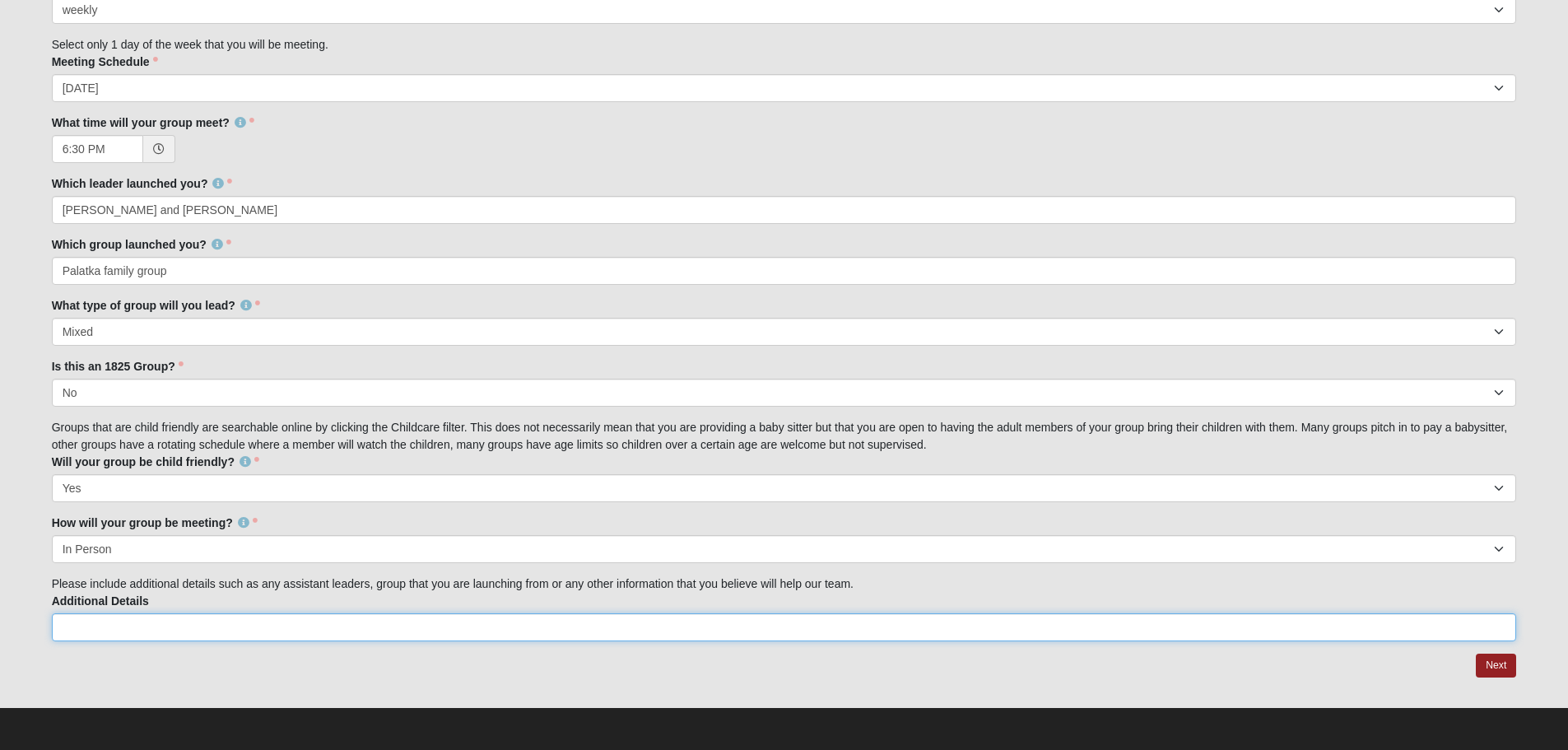
click at [104, 631] on input "Additional Details" at bounding box center [784, 627] width 1465 height 28
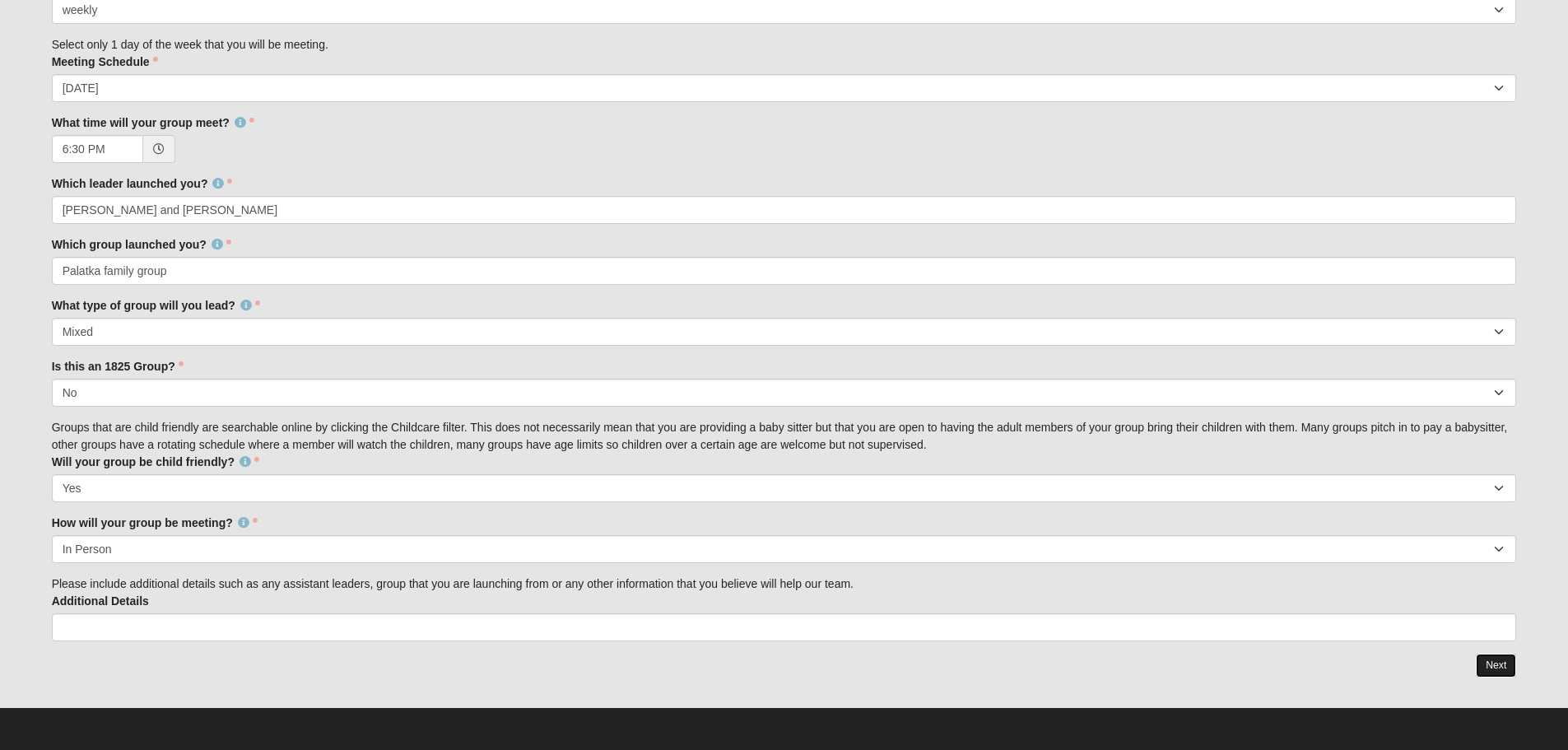
click at [1491, 664] on link "Next" at bounding box center [1496, 665] width 41 height 24
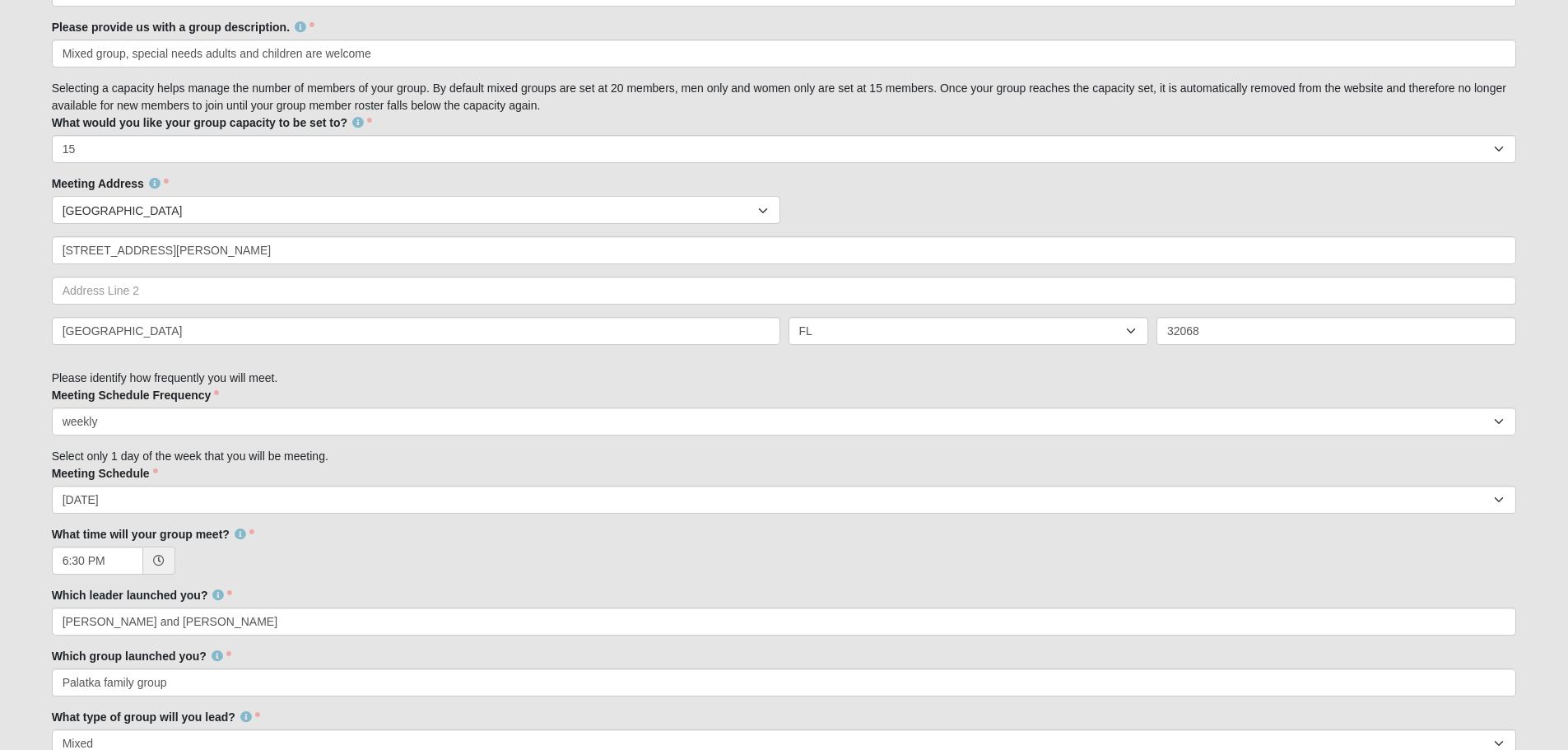
scroll to position [895, 0]
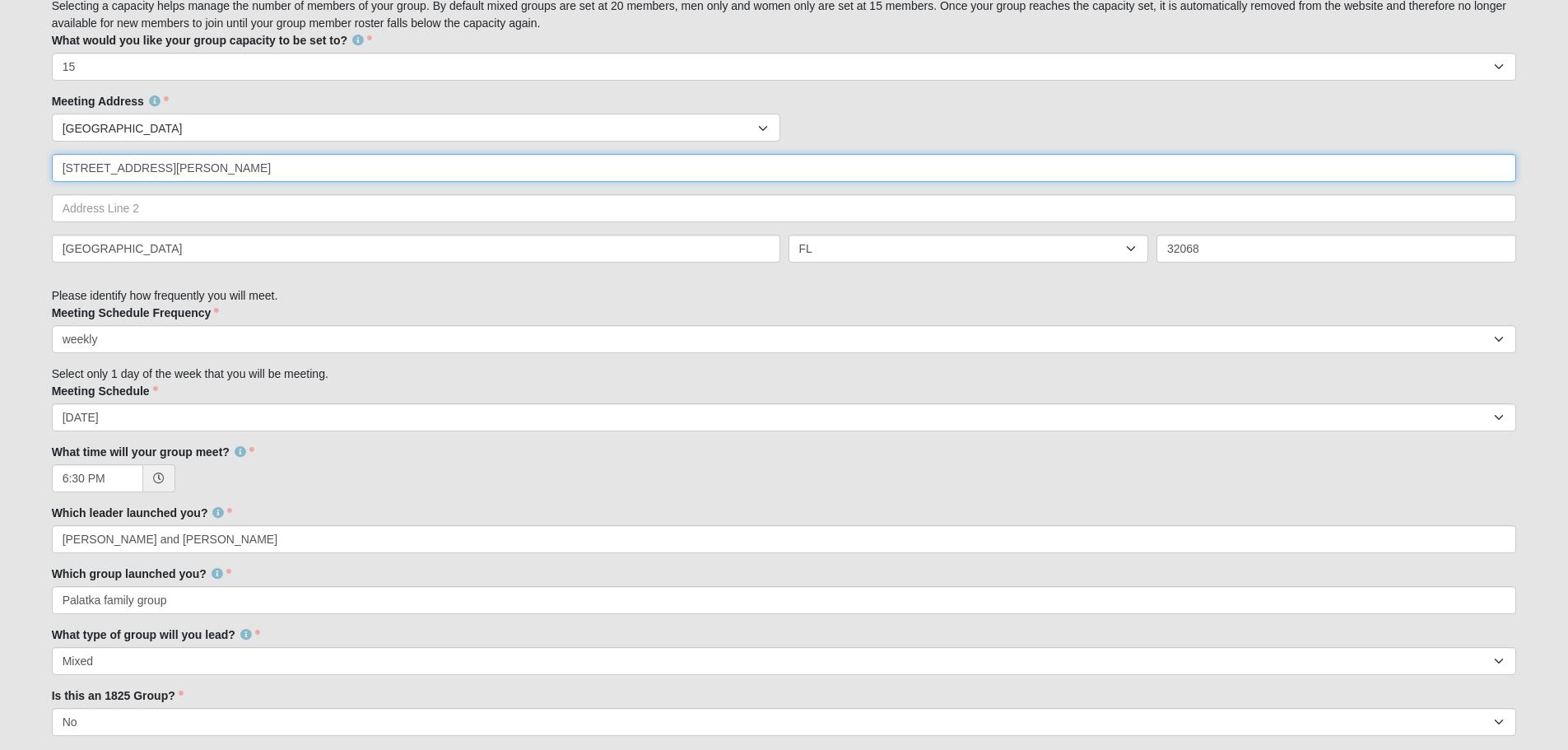
click at [209, 170] on input "[STREET_ADDRESS][PERSON_NAME]" at bounding box center [784, 168] width 1465 height 28
click at [105, 175] on input "[STREET_ADDRESS][PERSON_NAME]" at bounding box center [784, 168] width 1465 height 28
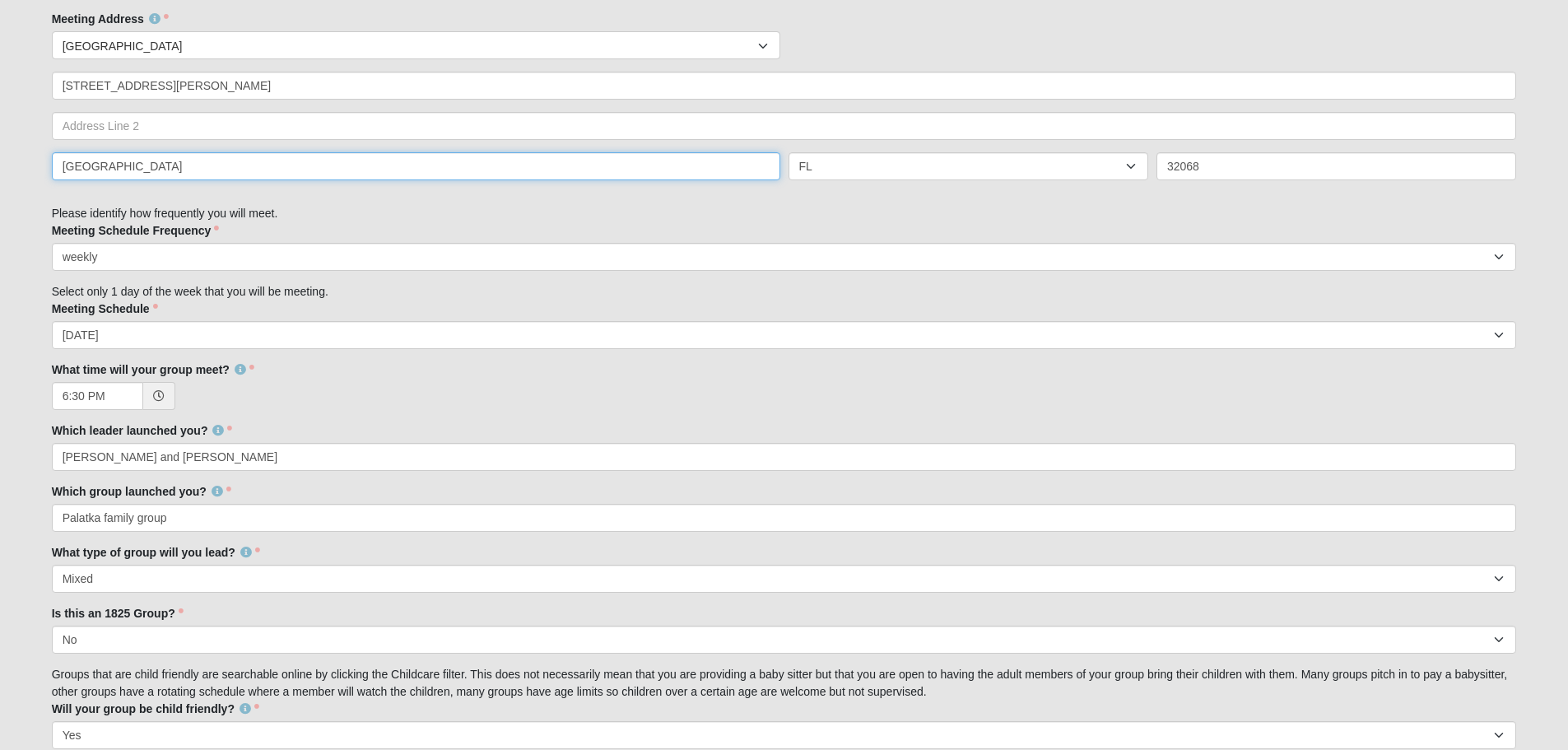
click at [202, 174] on input "[GEOGRAPHIC_DATA]" at bounding box center [415, 166] width 729 height 28
click at [334, 182] on div "MIDDLEBURG AL AK AS AR AZ CA CO CT DE DC FM FL GA GU HI ID IL IN IA KS KY LA ME…" at bounding box center [784, 173] width 1473 height 41
click at [672, 219] on div "Family Member to Register Disciple Group Set Up Form Thank you for your interes…" at bounding box center [784, 94] width 1465 height 1588
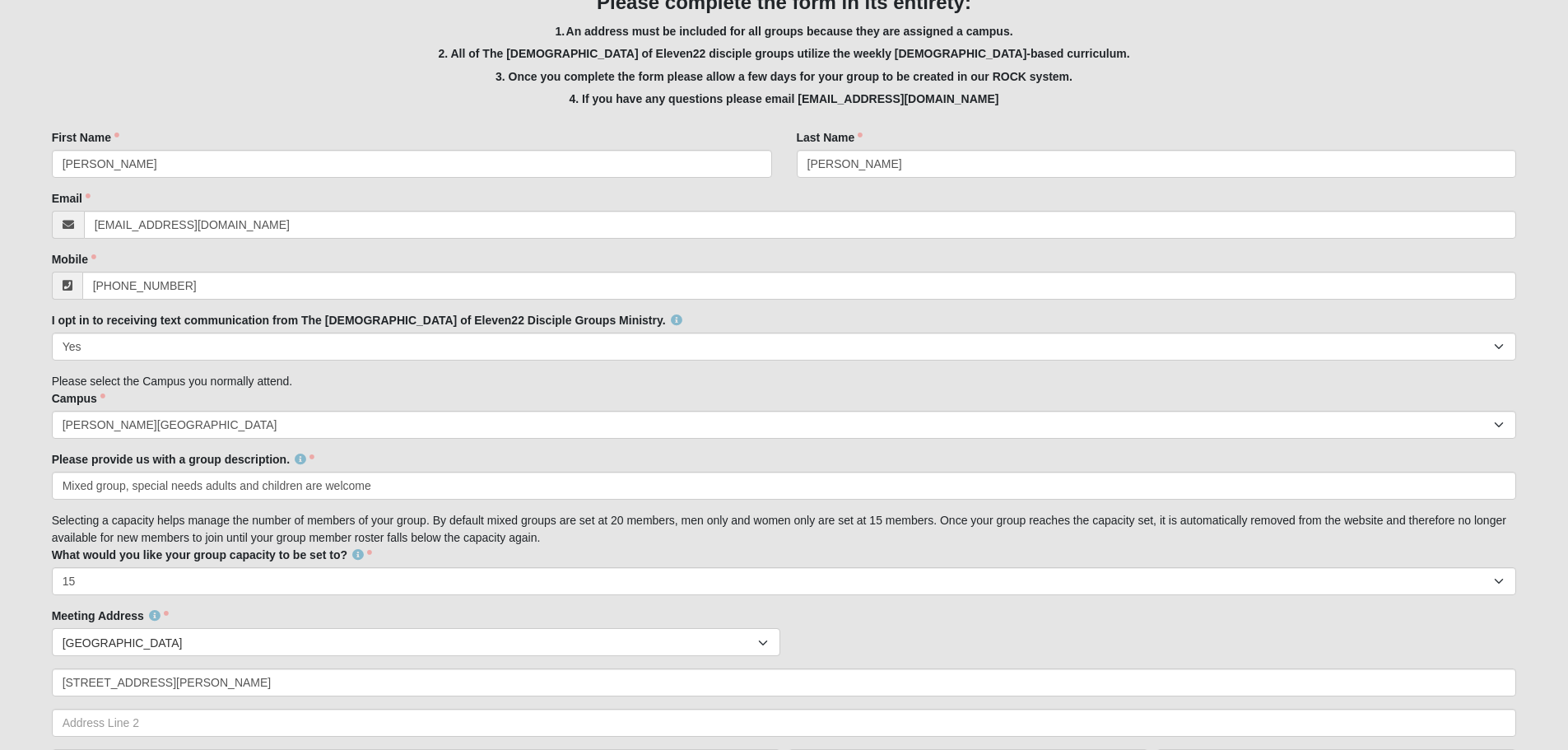
scroll to position [401, 0]
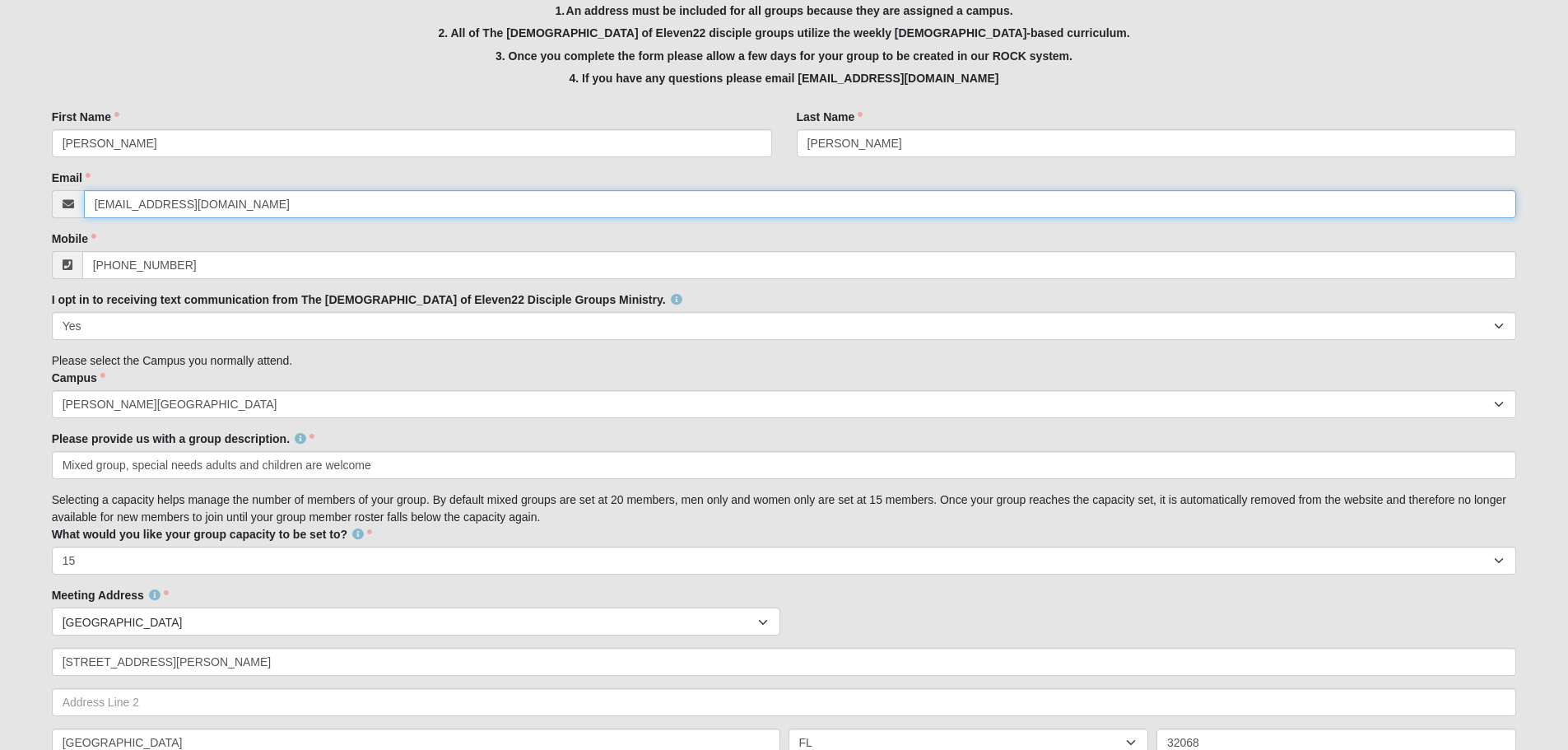
click at [256, 204] on input "[EMAIL_ADDRESS][DOMAIN_NAME]" at bounding box center [800, 204] width 1433 height 28
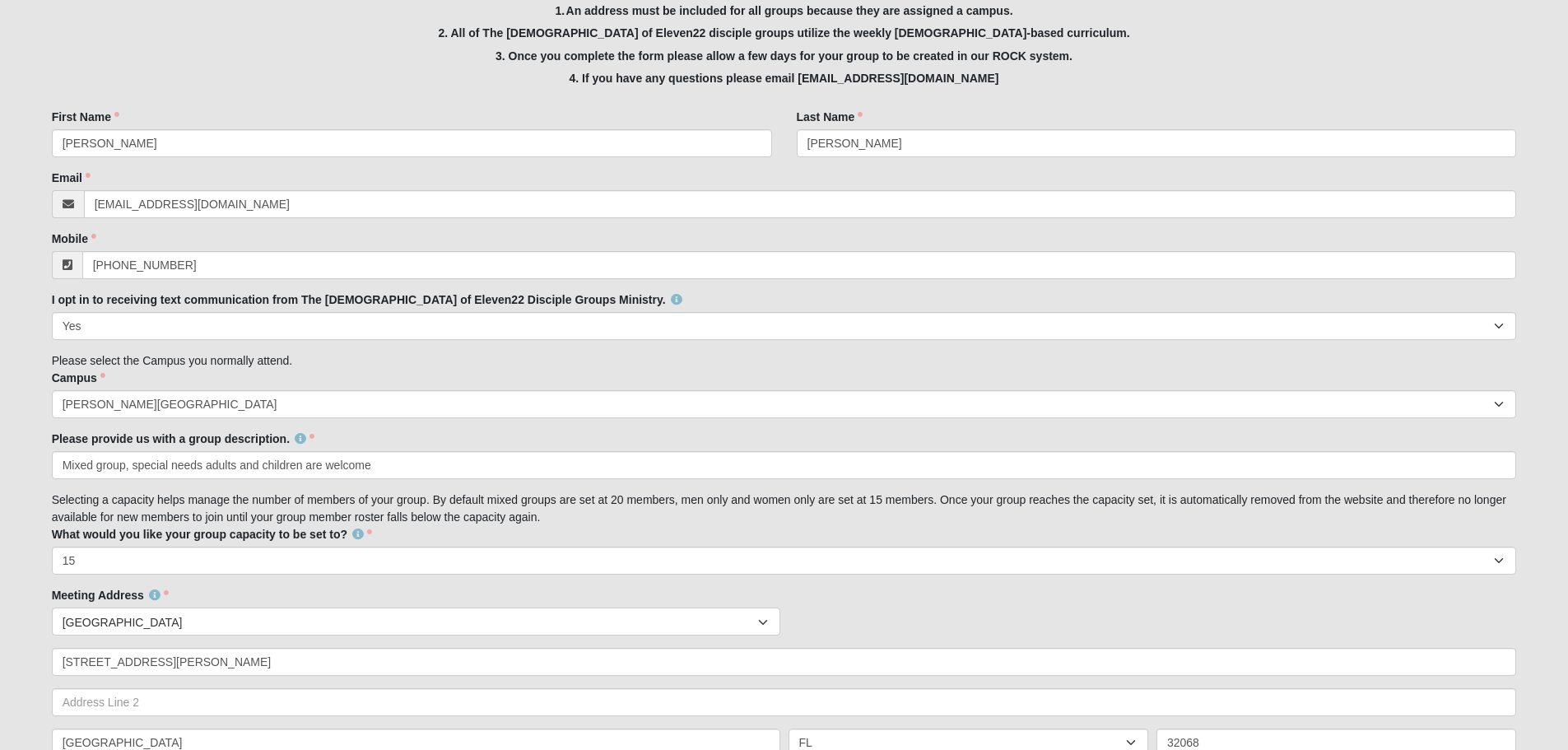
click at [635, 234] on div "Mobile (904) 728-7028 Mobile is required." at bounding box center [784, 254] width 1465 height 48
click at [685, 267] on input "[PHONE_NUMBER]" at bounding box center [799, 265] width 1434 height 28
type input "[PHONE_NUMBER]"
click at [767, 295] on div "I opt in to receiving text communication from The Church of Eleven22 Disciple G…" at bounding box center [784, 315] width 1465 height 48
click at [756, 376] on div "Campus Arlington Baymeadows Eleven22 Online Fleming Island Jesup Mandarin North…" at bounding box center [784, 394] width 1465 height 48
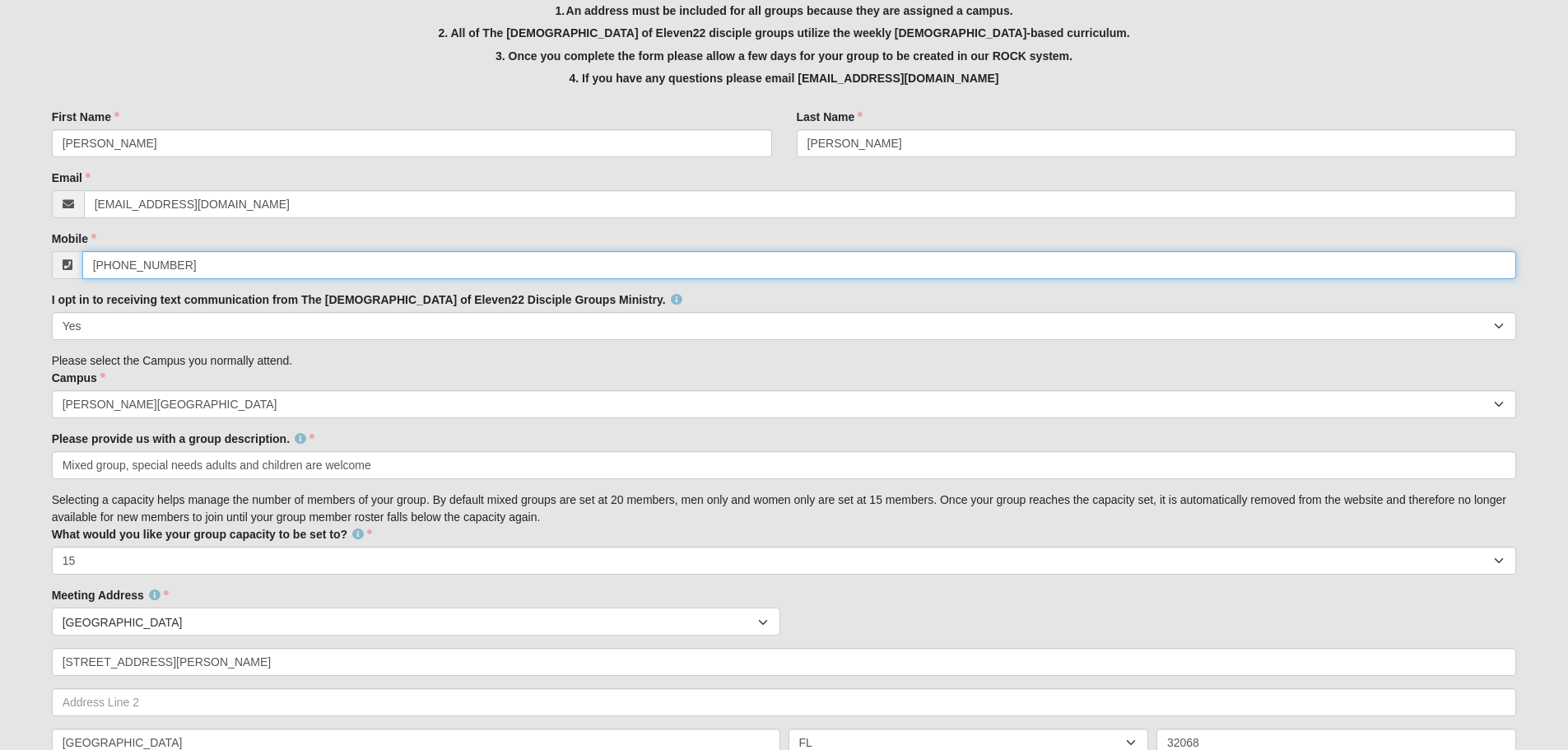
click at [624, 269] on input "[PHONE_NUMBER]" at bounding box center [799, 265] width 1434 height 28
click at [657, 367] on div "Family Member to Register Disciple Group Set Up Form Thank you for your interes…" at bounding box center [784, 670] width 1465 height 1588
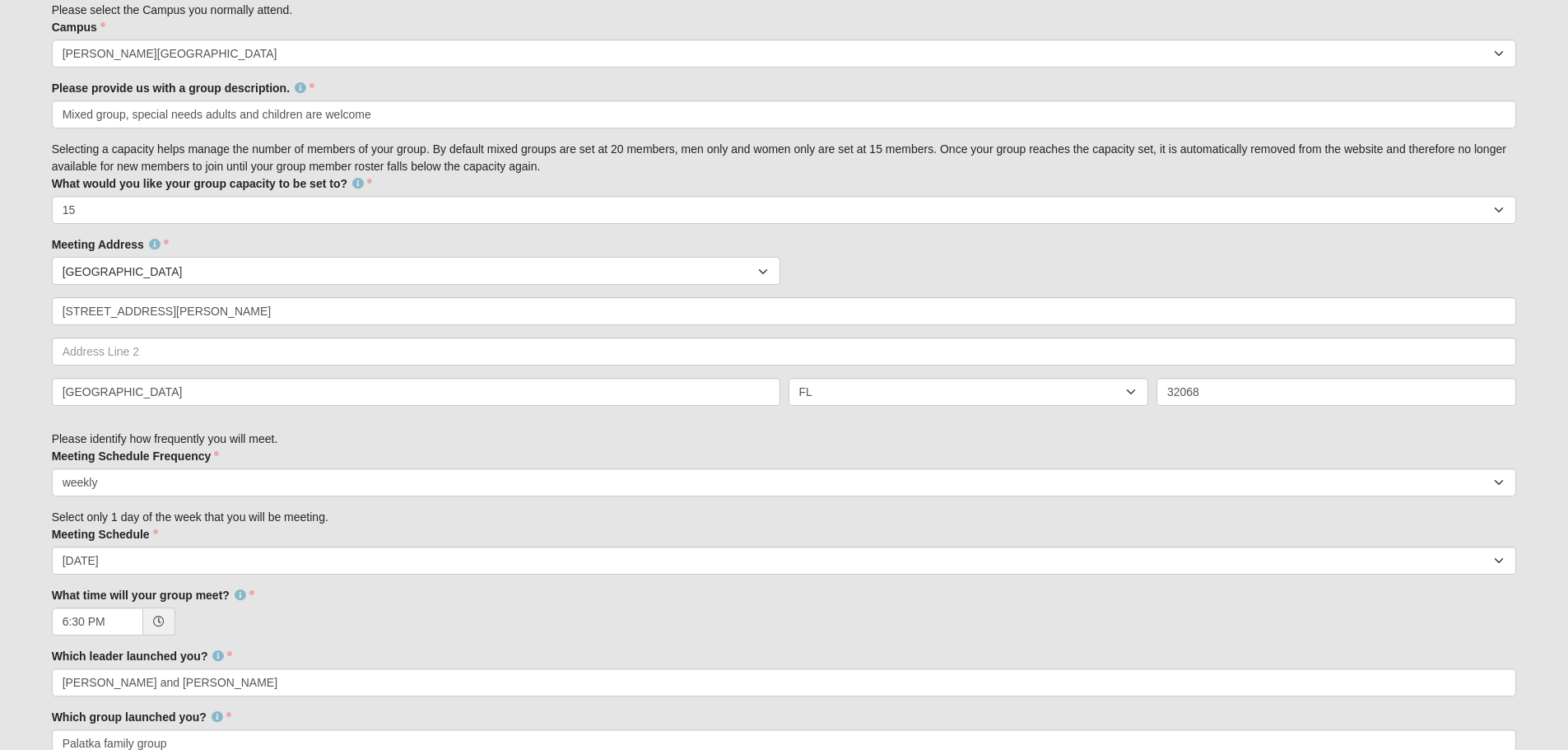
scroll to position [813, 0]
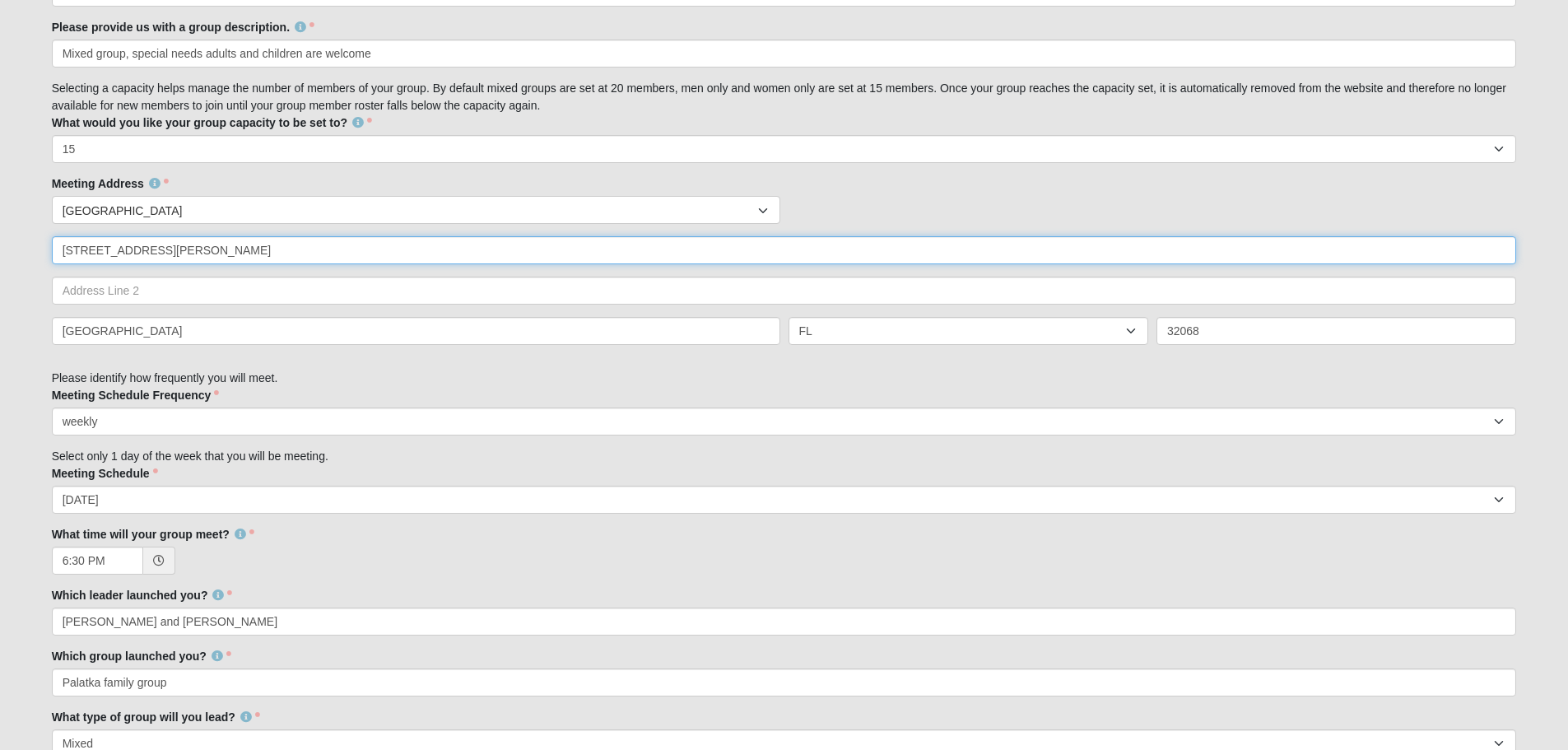
click at [893, 256] on input "[STREET_ADDRESS][PERSON_NAME]" at bounding box center [784, 250] width 1465 height 28
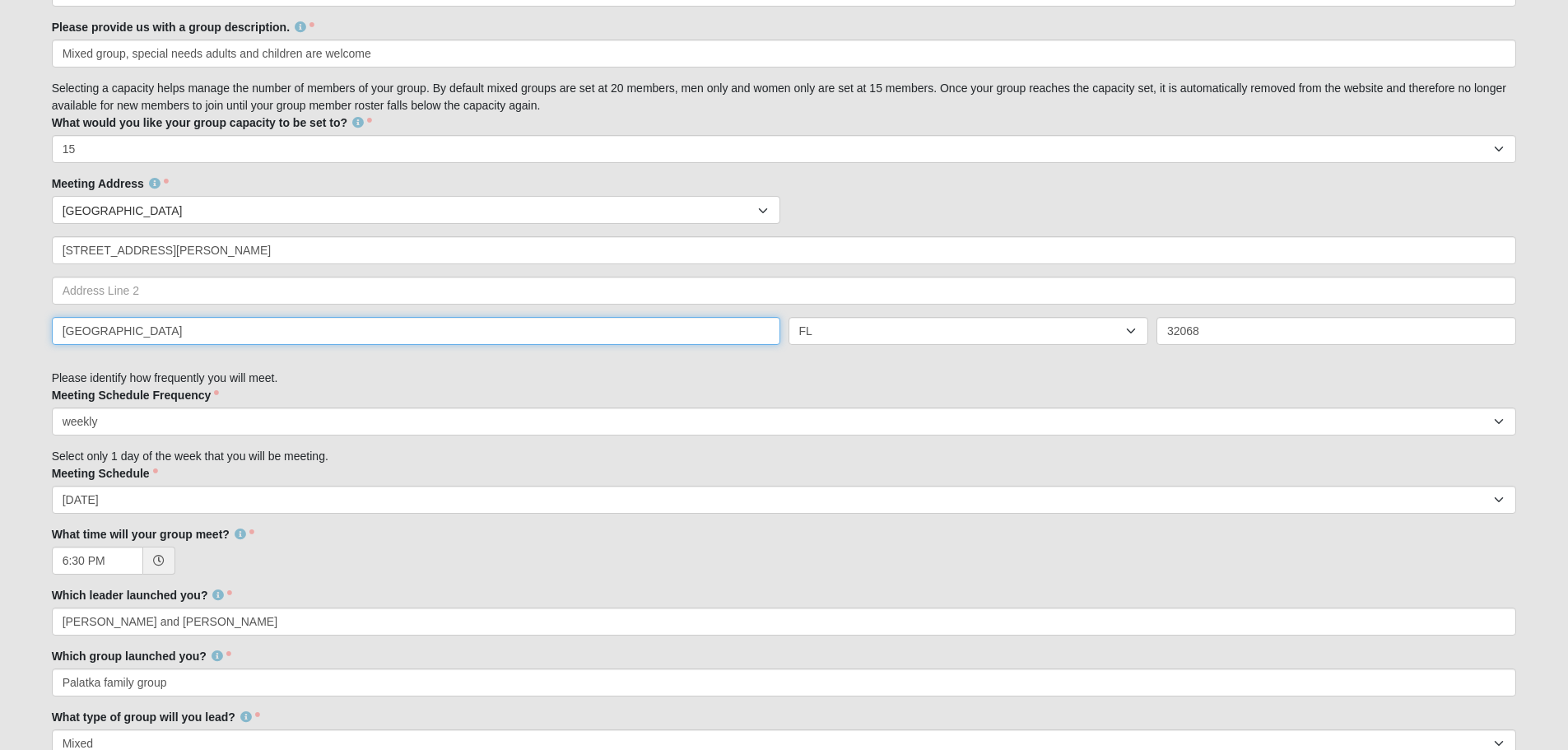
click at [271, 336] on input "[GEOGRAPHIC_DATA]" at bounding box center [415, 330] width 729 height 28
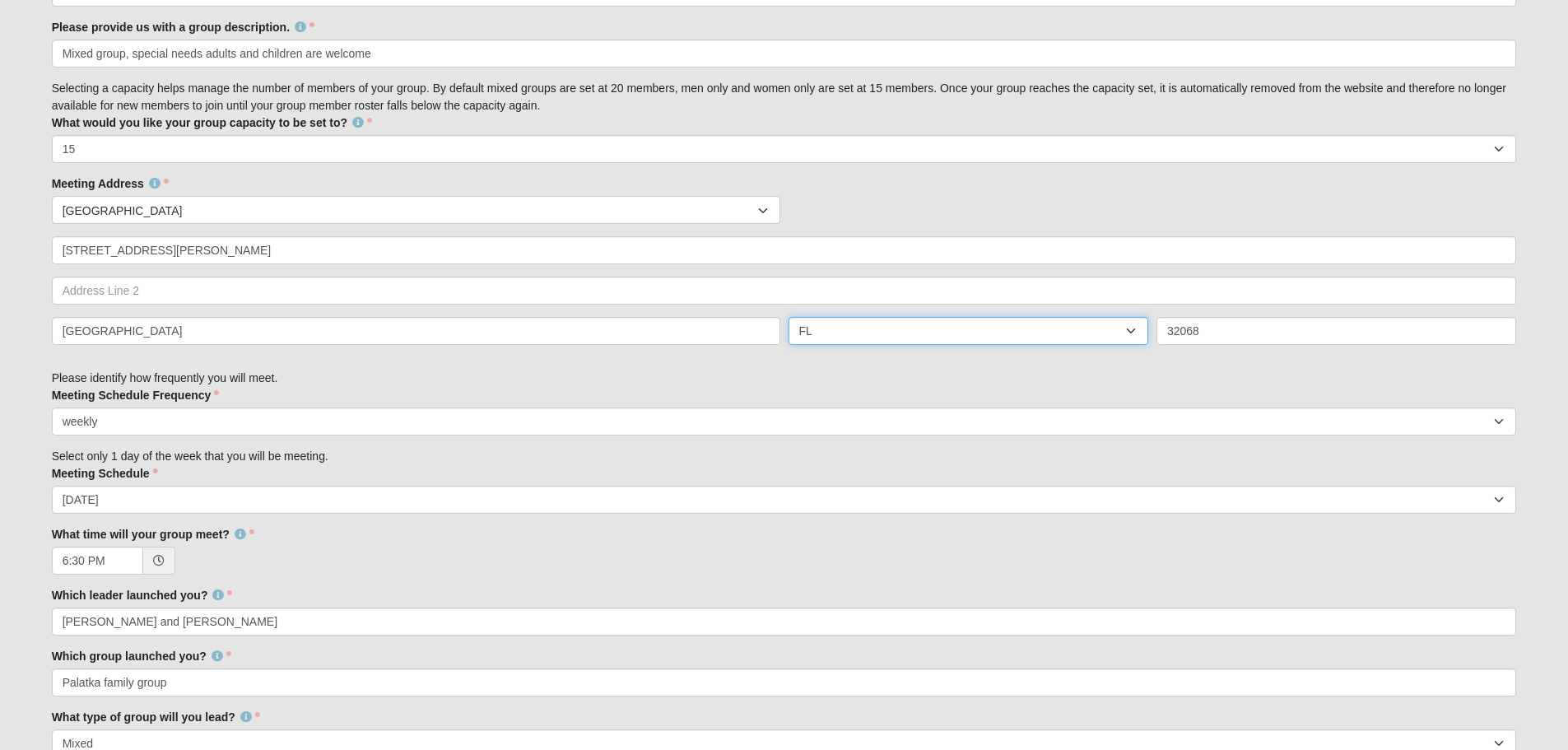
click at [942, 321] on select "AL AK AS AR AZ CA CO CT DE DC FM FL GA GU HI ID IL IN IA KS KY LA ME MH MD MA M…" at bounding box center [968, 330] width 360 height 28
click at [789, 317] on select "AL AK AS AR AZ CA CO CT DE DC FM FL GA GU HI ID IL IN IA KS KY LA ME MH MD MA M…" at bounding box center [968, 330] width 360 height 28
click at [1244, 326] on input "32068" at bounding box center [1336, 330] width 360 height 28
click at [1113, 390] on div "Meeting Schedule Frequency weekly biweekly monthly Meeting Schedule Frequency i…" at bounding box center [784, 411] width 1465 height 48
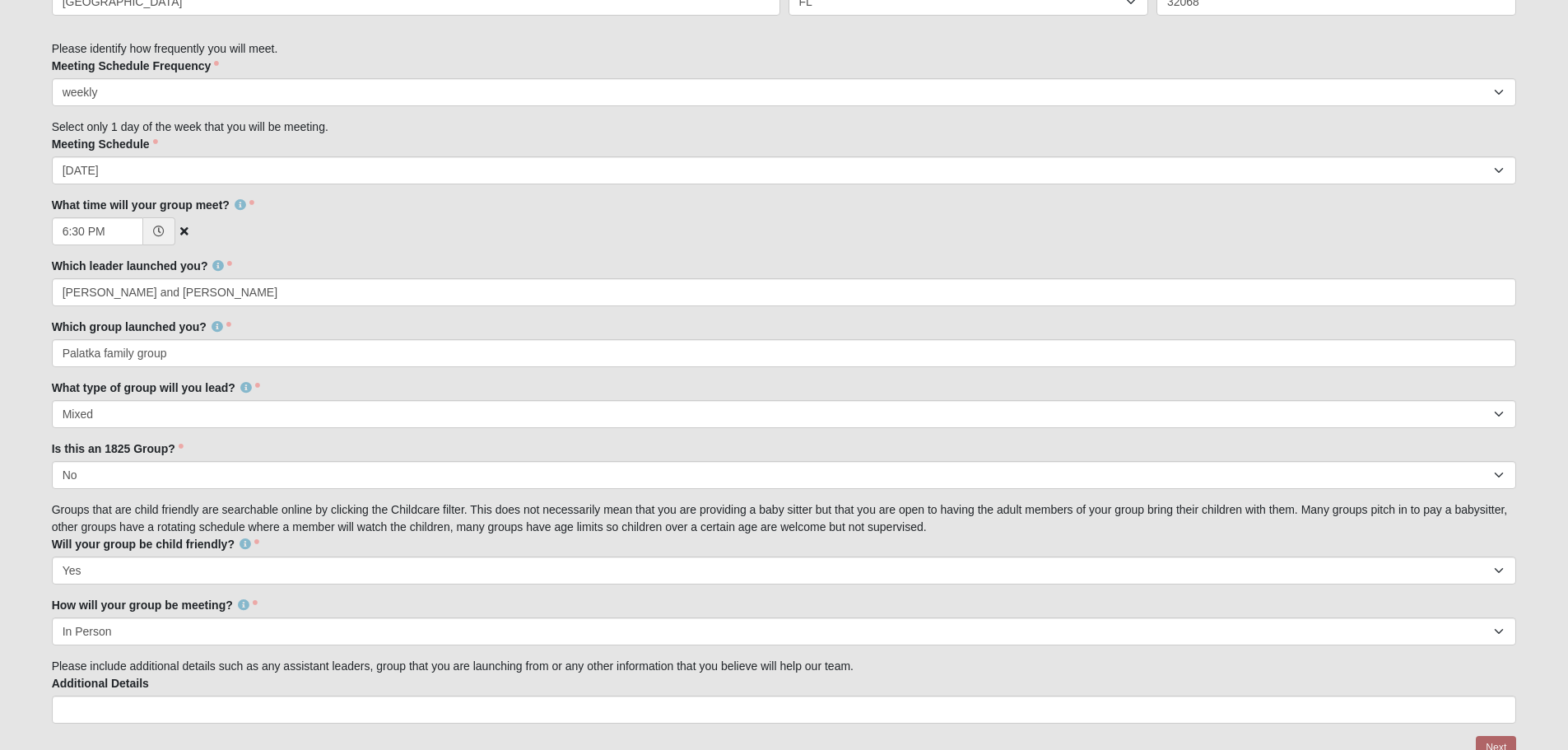
scroll to position [1224, 0]
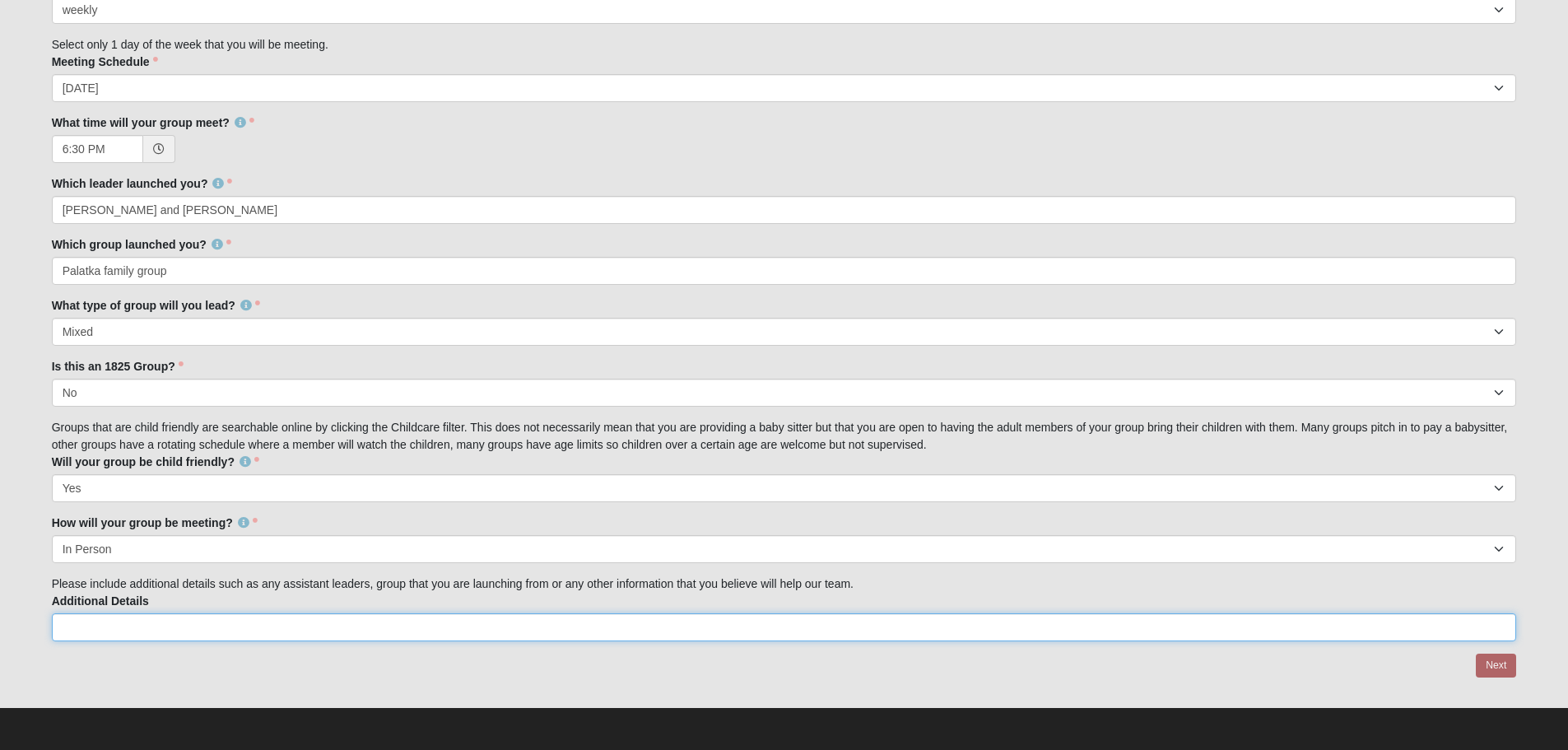
click at [138, 633] on input "Additional Details" at bounding box center [784, 627] width 1465 height 28
type input "none"
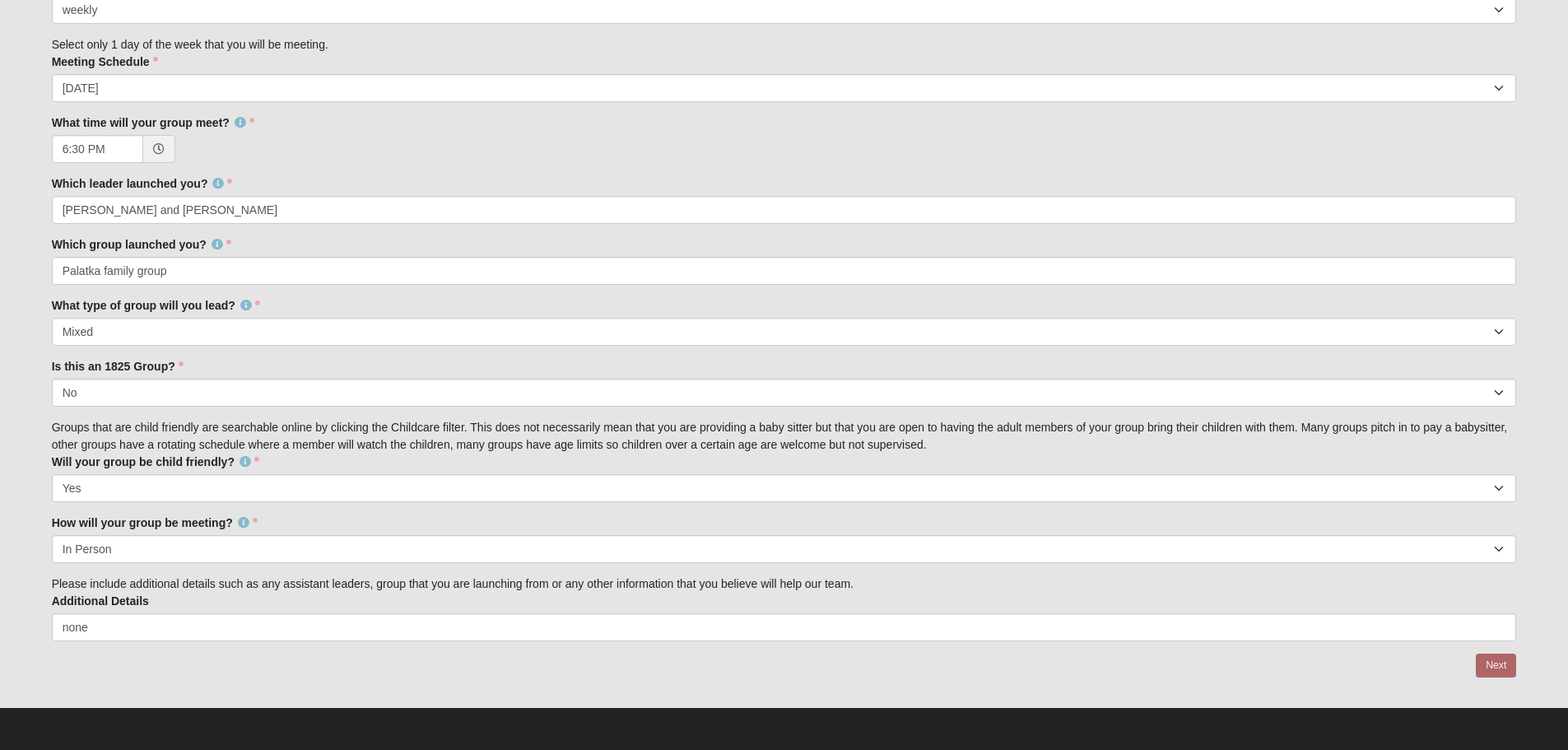
click at [1499, 661] on div at bounding box center [784, 665] width 1465 height 25
click at [1499, 663] on div at bounding box center [784, 665] width 1465 height 25
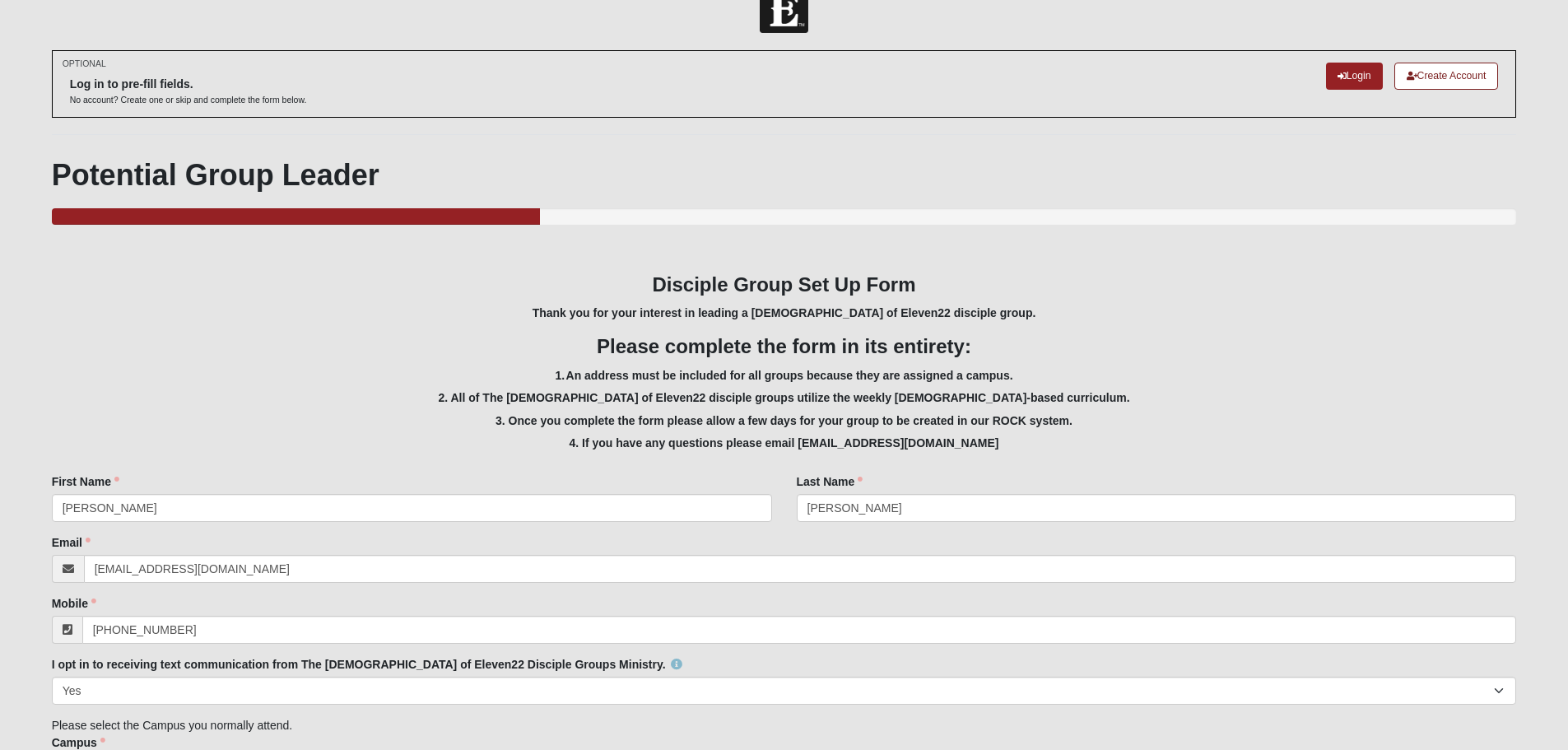
scroll to position [0, 0]
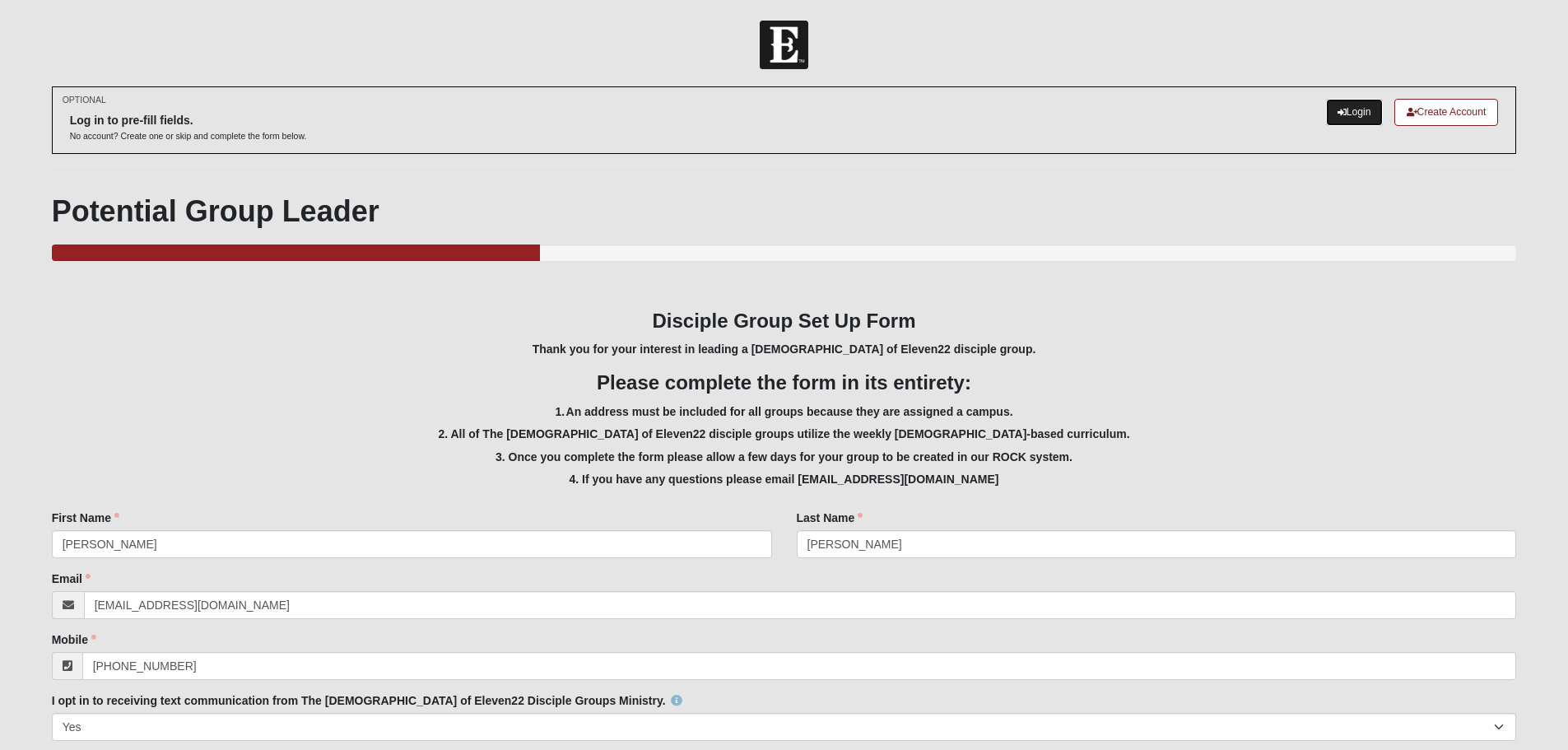
click at [1353, 107] on link "Login" at bounding box center [1354, 113] width 57 height 27
select select "Yes"
select select "4"
select select "15"
select select "weekly"
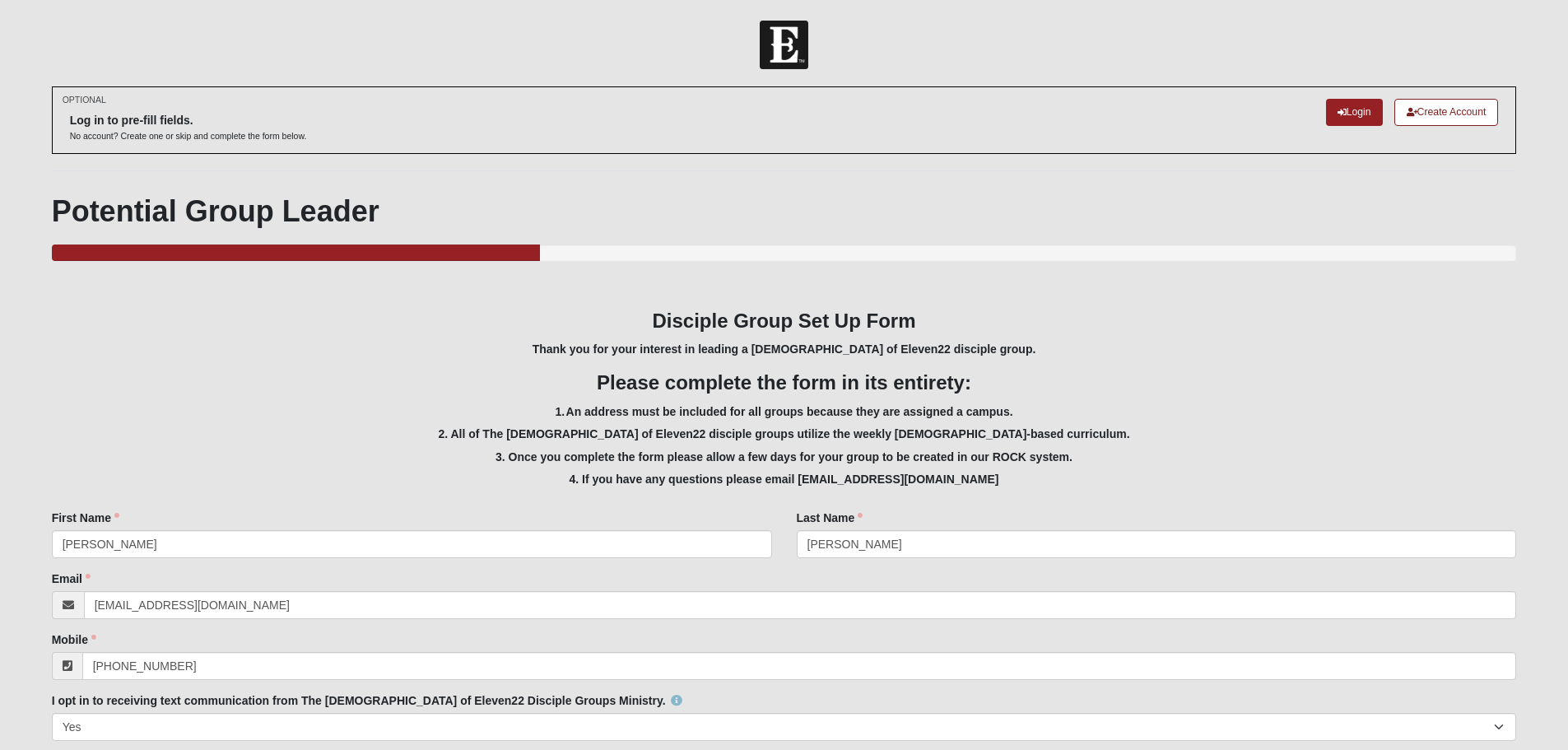
select select "2"
select select "F4495B8B-2505-48FC-B608-747EED663011"
select select "False"
select select "True"
select select "1596"
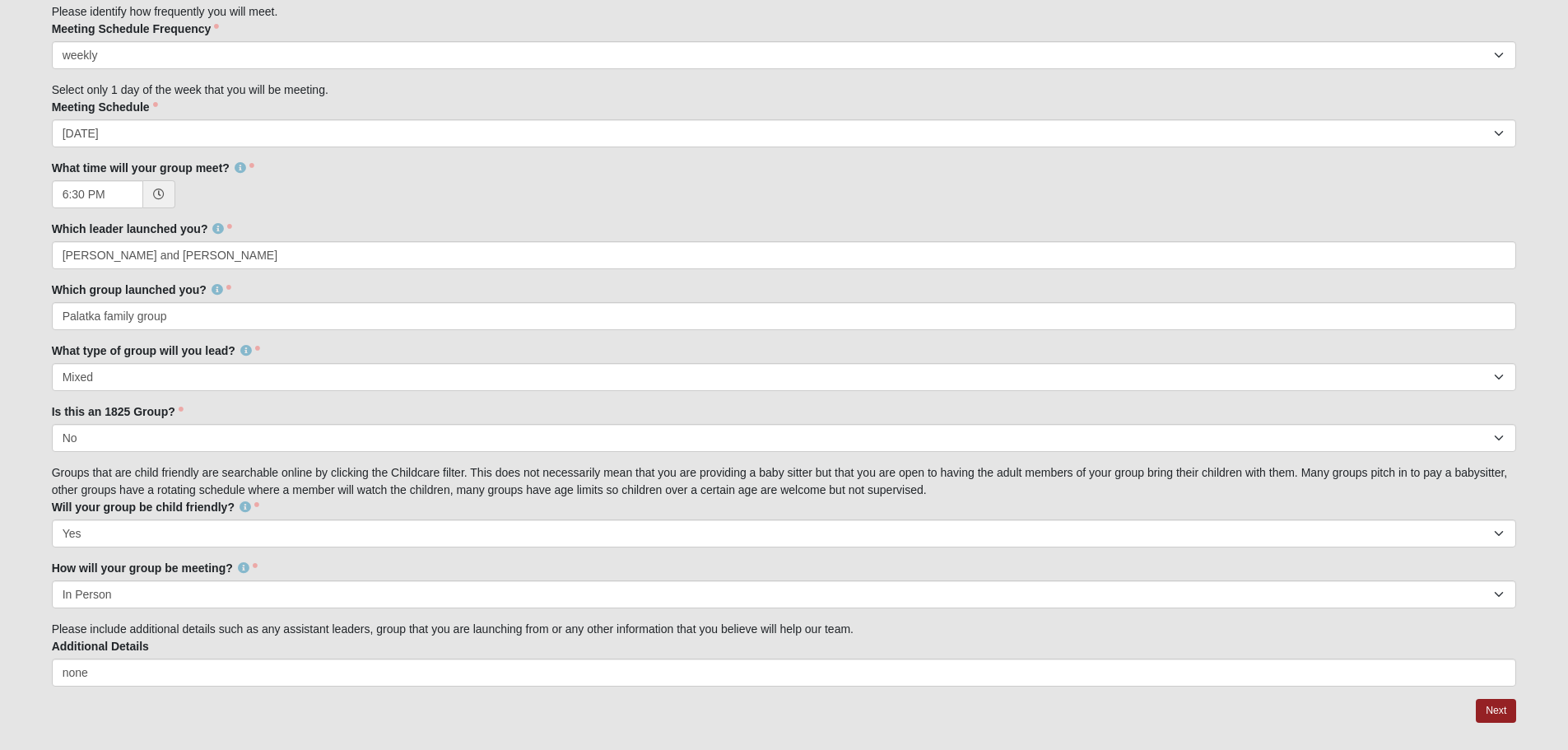
scroll to position [1224, 0]
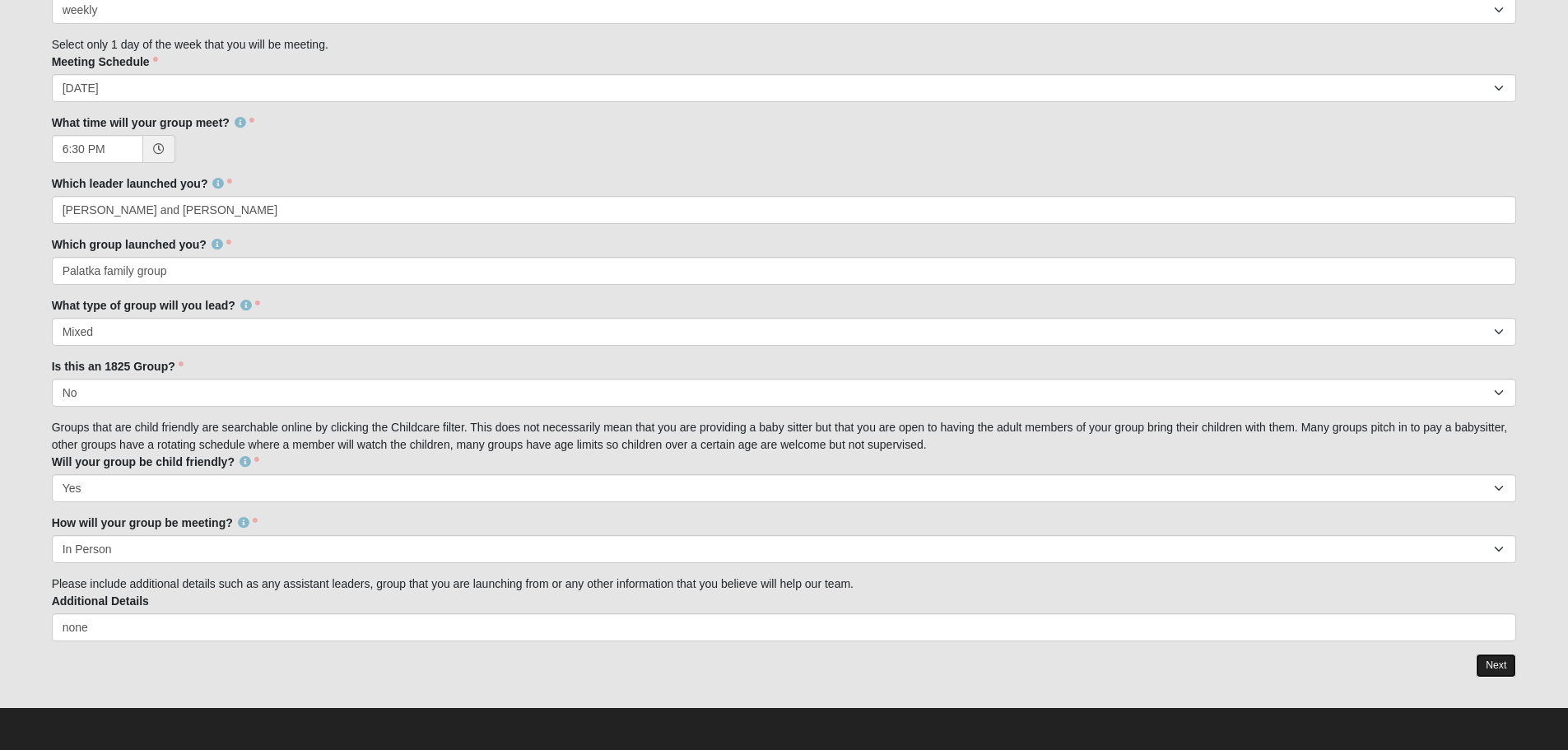
click at [1500, 665] on link "Next" at bounding box center [1496, 665] width 41 height 24
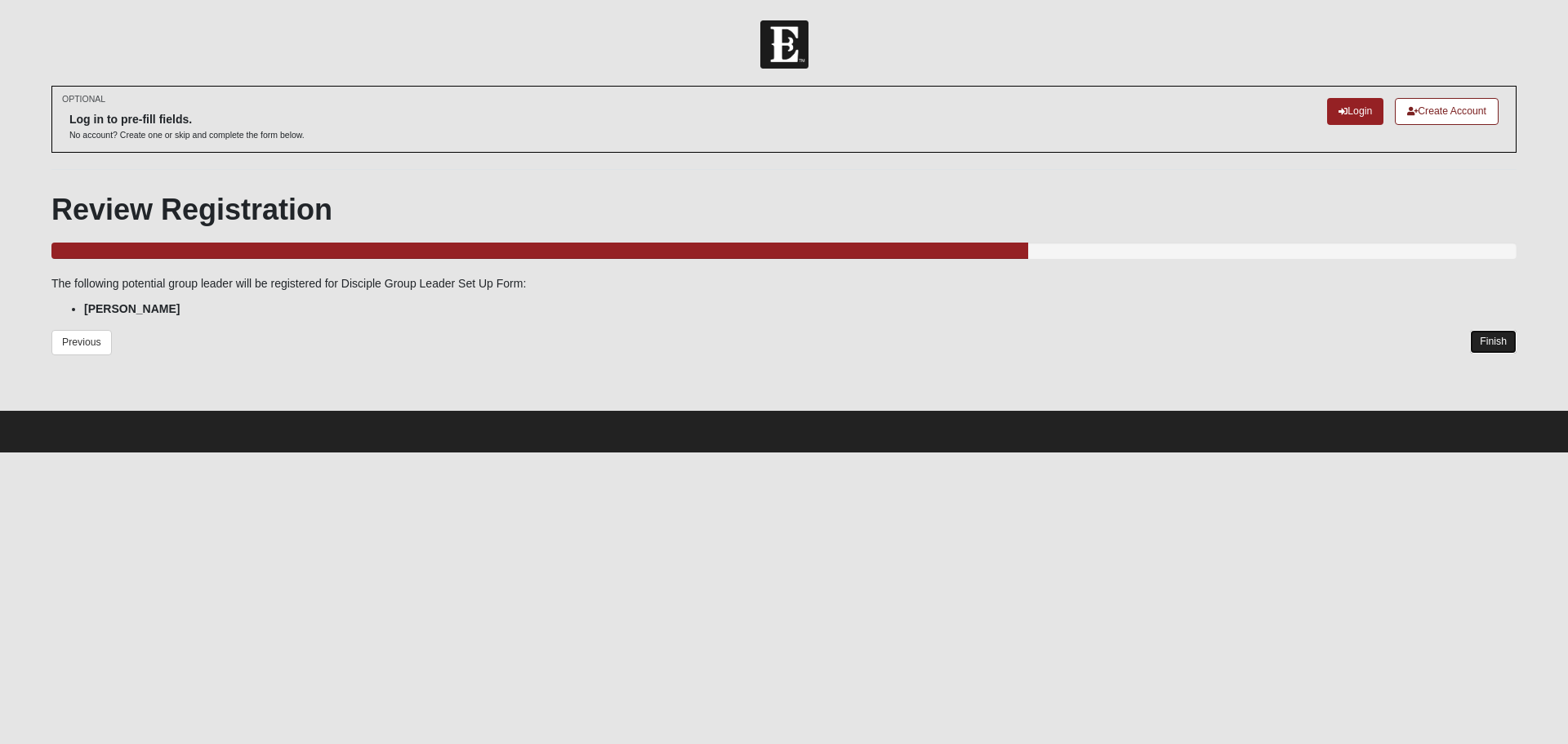
click at [1510, 344] on link "Finish" at bounding box center [1493, 342] width 46 height 24
